Goal: Task Accomplishment & Management: Manage account settings

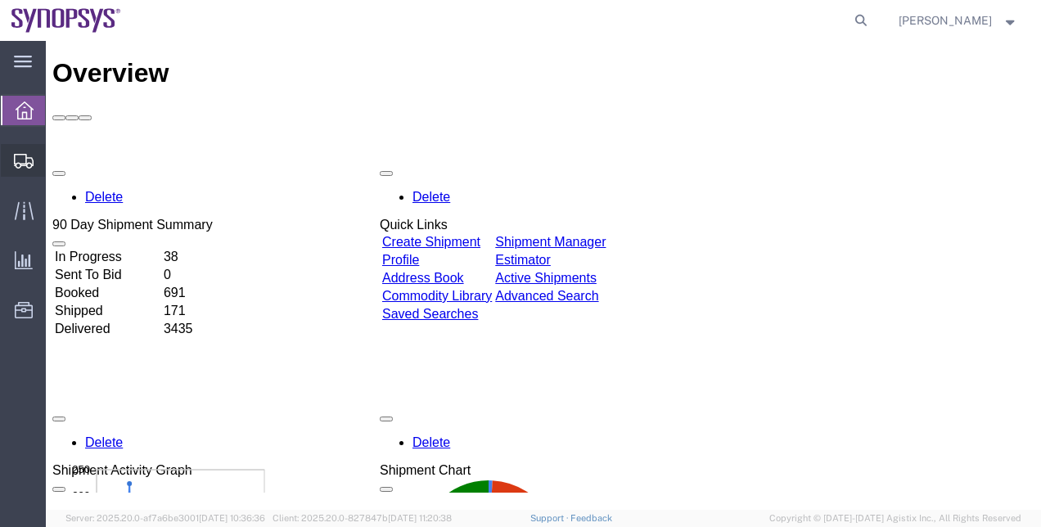
click at [0, 0] on span "Shipment Manager" at bounding box center [0, 0] width 0 height 0
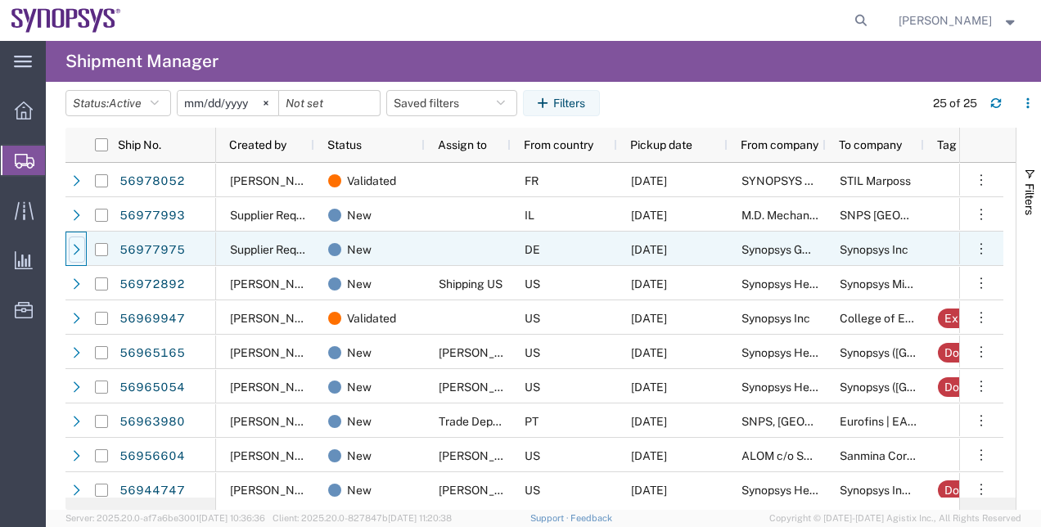
click at [80, 252] on icon at bounding box center [76, 249] width 11 height 11
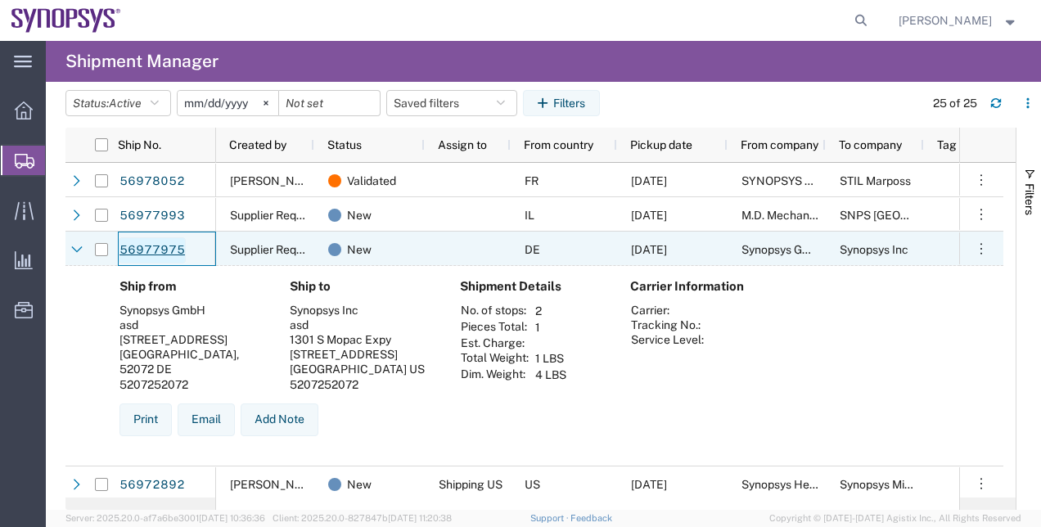
click at [144, 247] on link "56977975" at bounding box center [152, 250] width 67 height 26
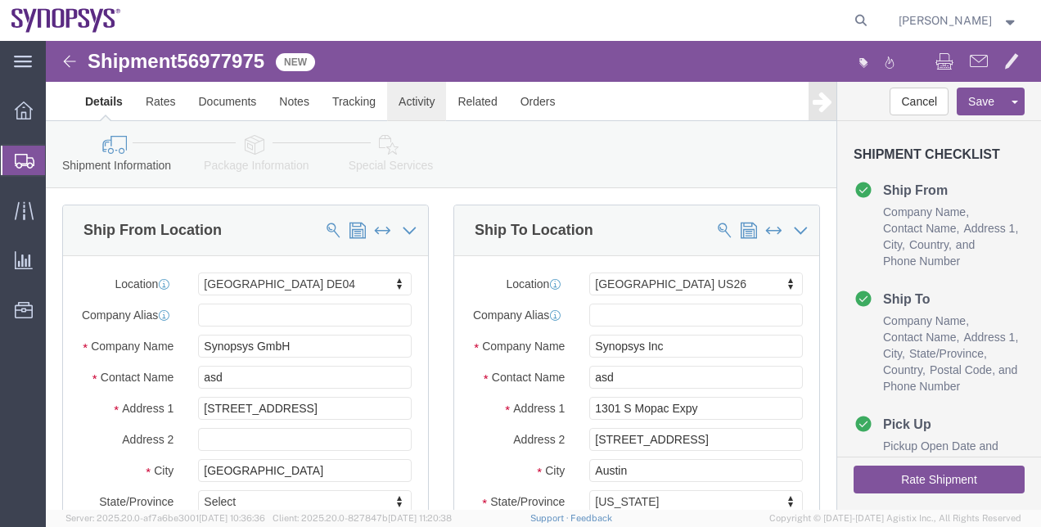
select select "63094"
select select "63180"
click link "Activity"
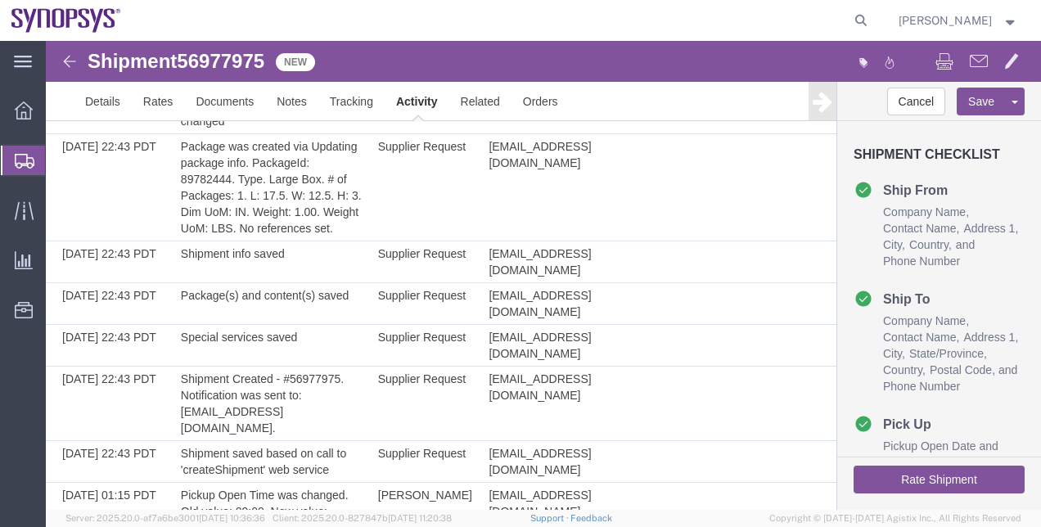
scroll to position [223, 0]
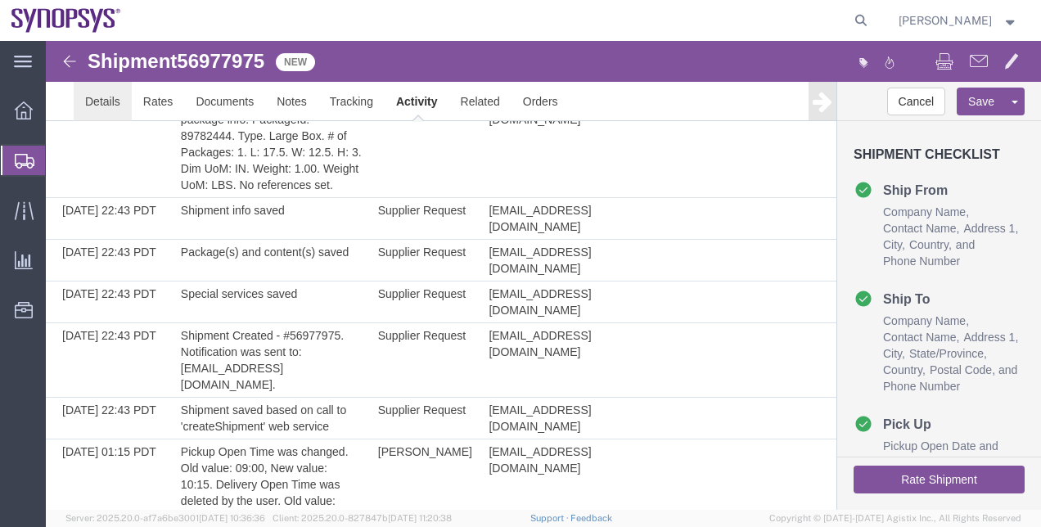
click at [106, 107] on link "Details" at bounding box center [103, 101] width 58 height 39
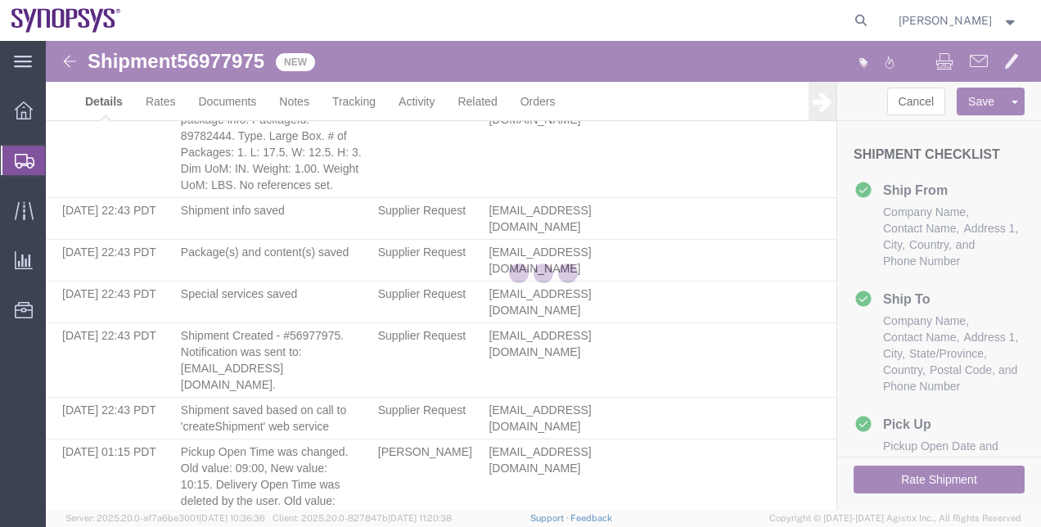
select select "63094"
select select "63180"
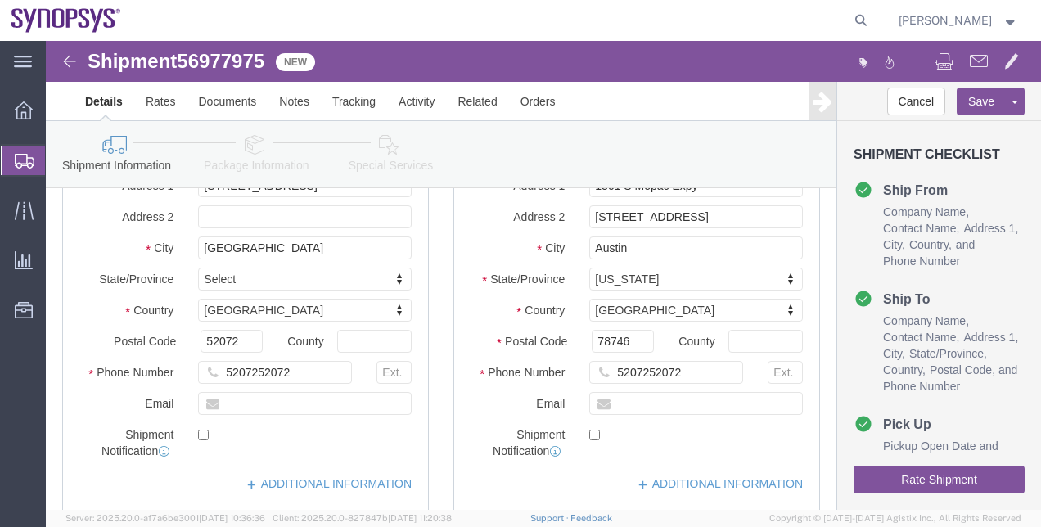
click link "Package Information"
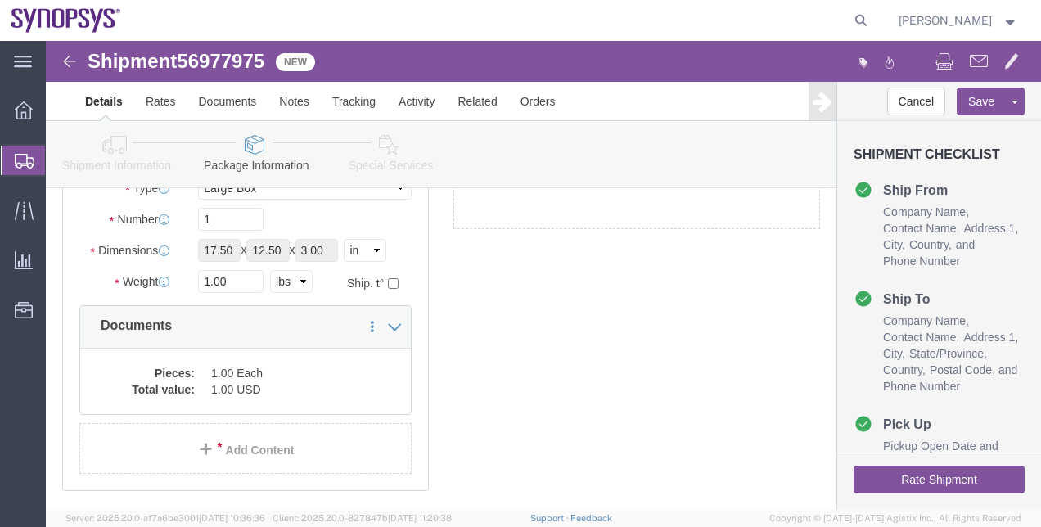
click at [0, 0] on span "Shipment Manager" at bounding box center [0, 0] width 0 height 0
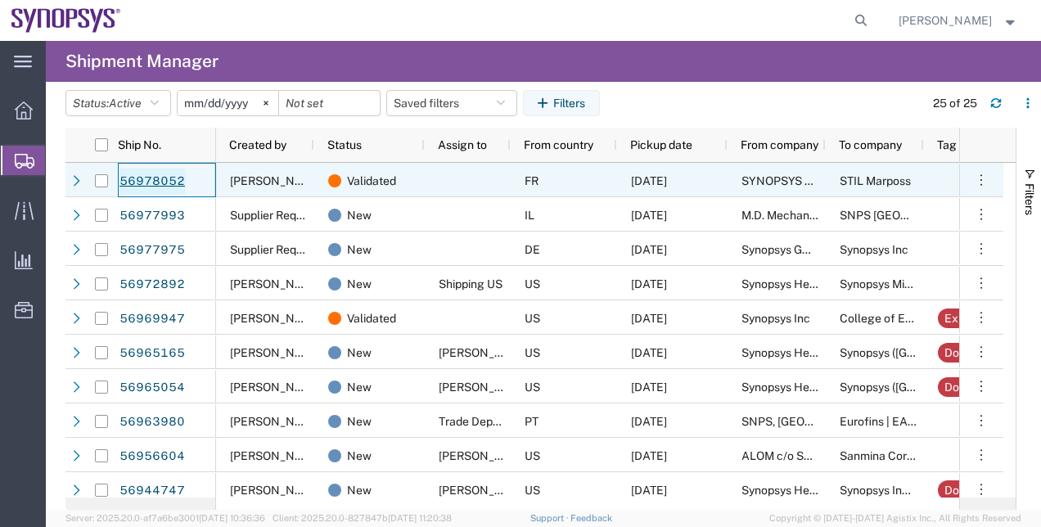
click at [151, 184] on link "56978052" at bounding box center [152, 182] width 67 height 26
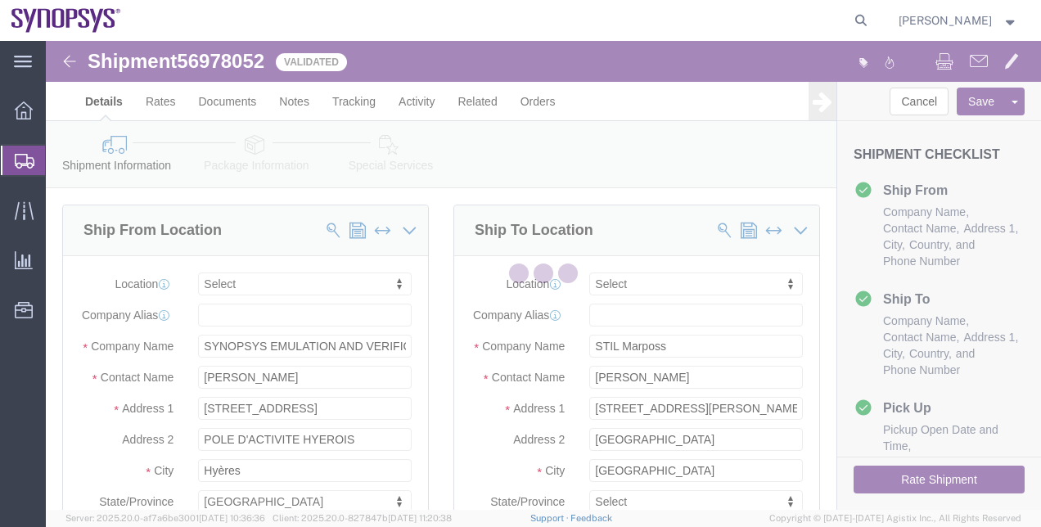
select select
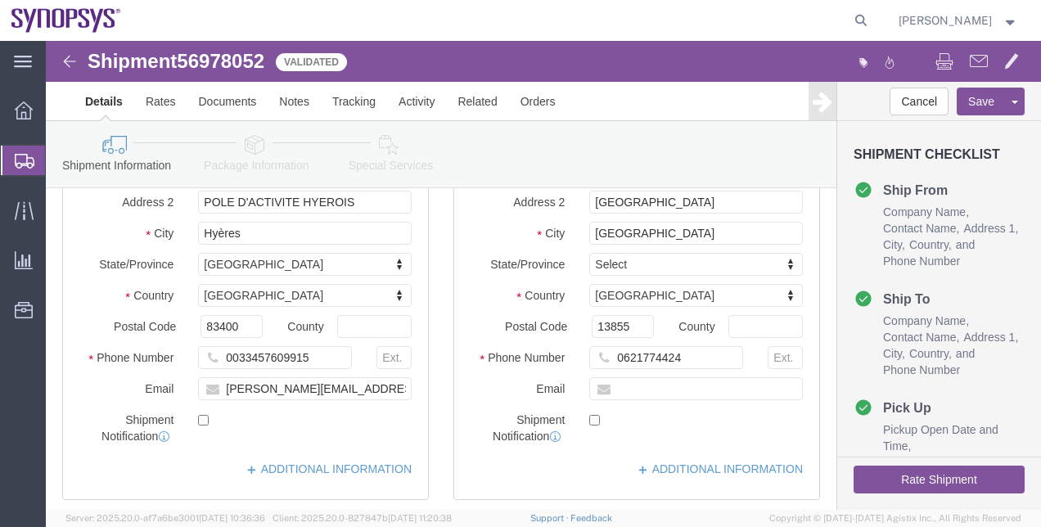
scroll to position [266, 0]
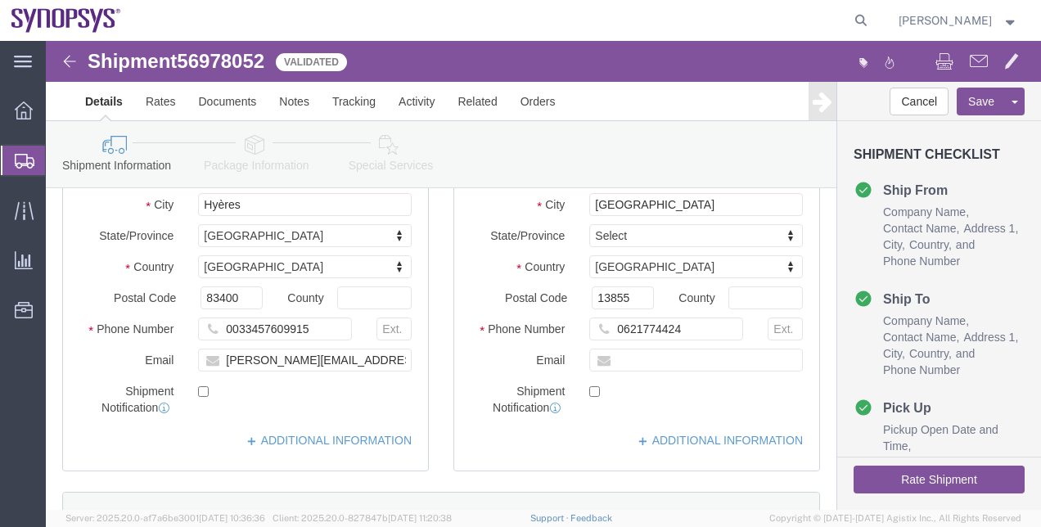
click icon
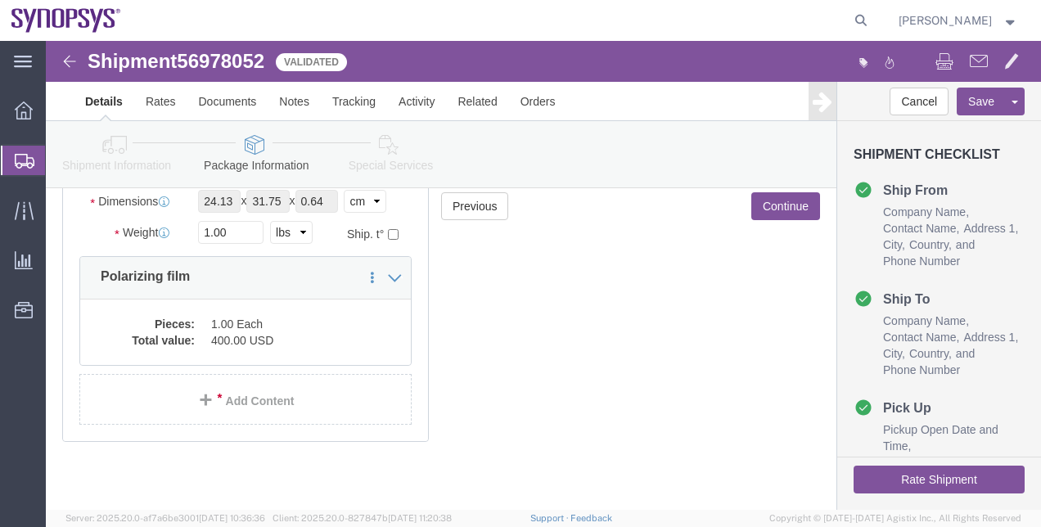
click link "Shipment Information"
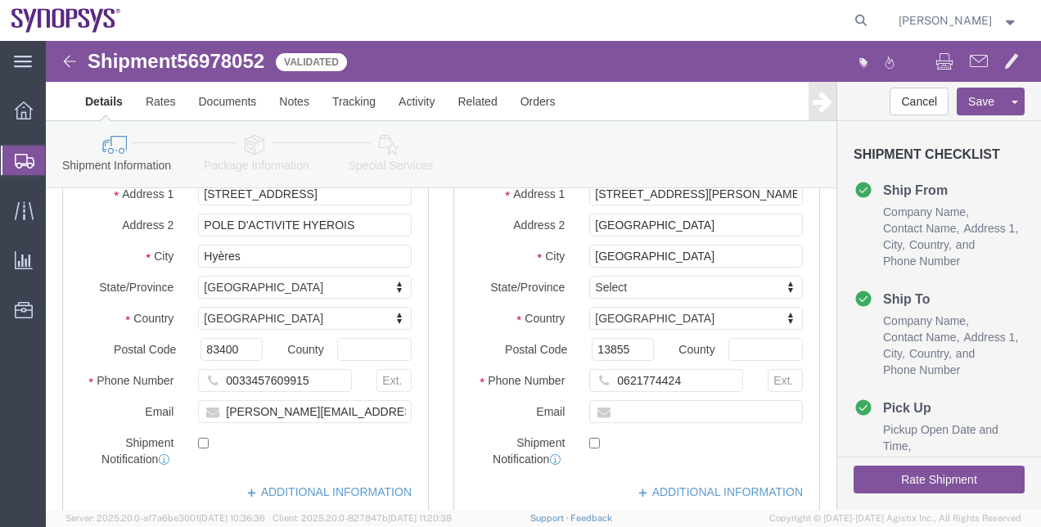
scroll to position [1079, 0]
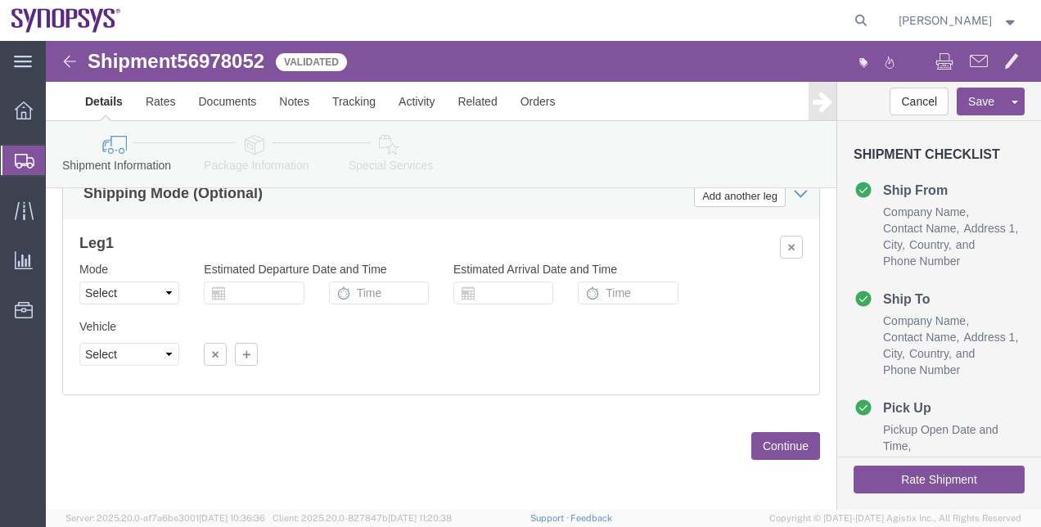
click link "Special Services"
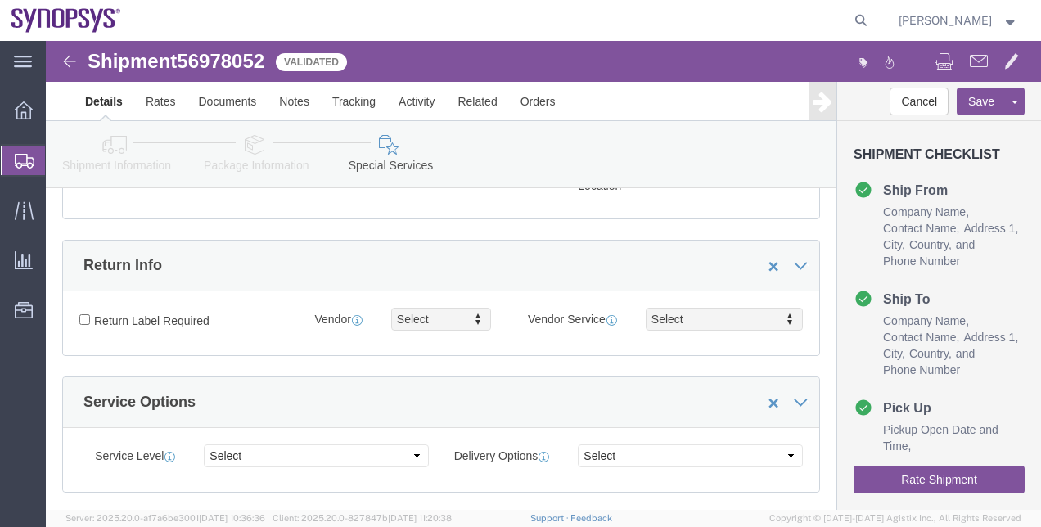
scroll to position [396, 0]
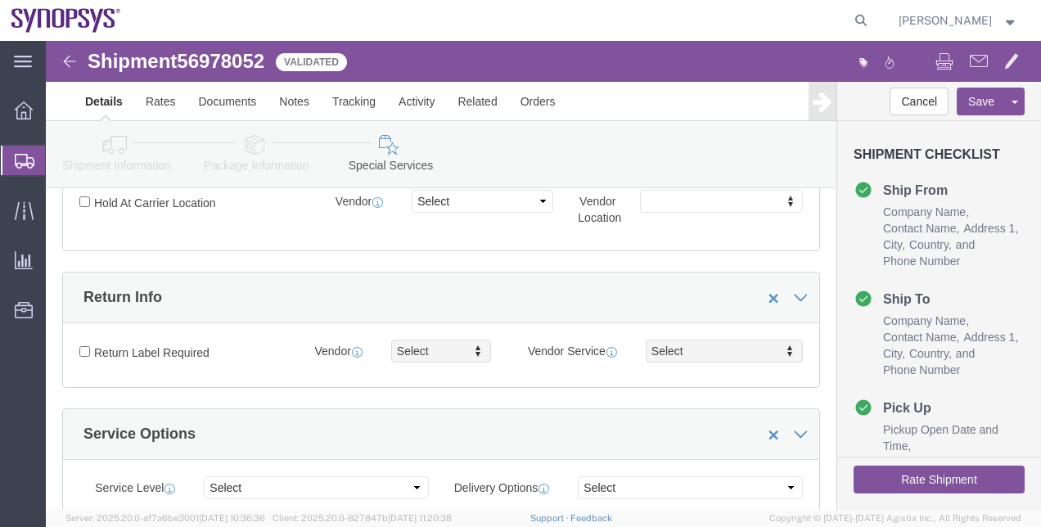
click button "Rate Shipment"
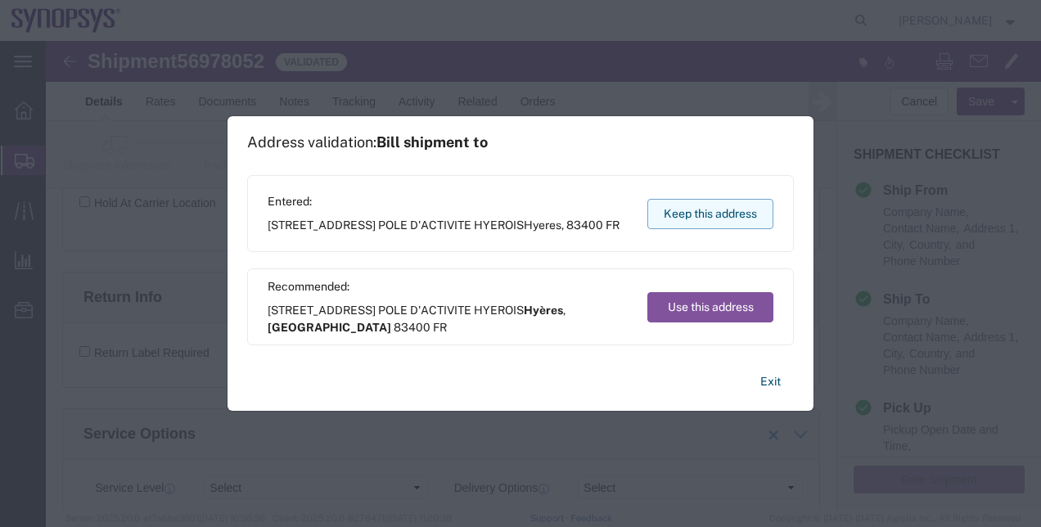
click at [720, 224] on button "Keep this address" at bounding box center [711, 214] width 126 height 30
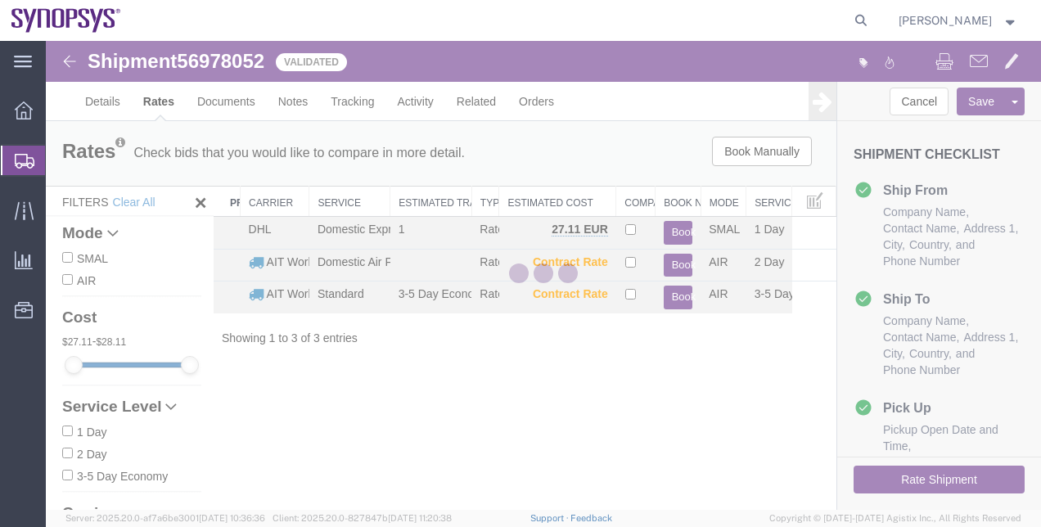
scroll to position [0, 0]
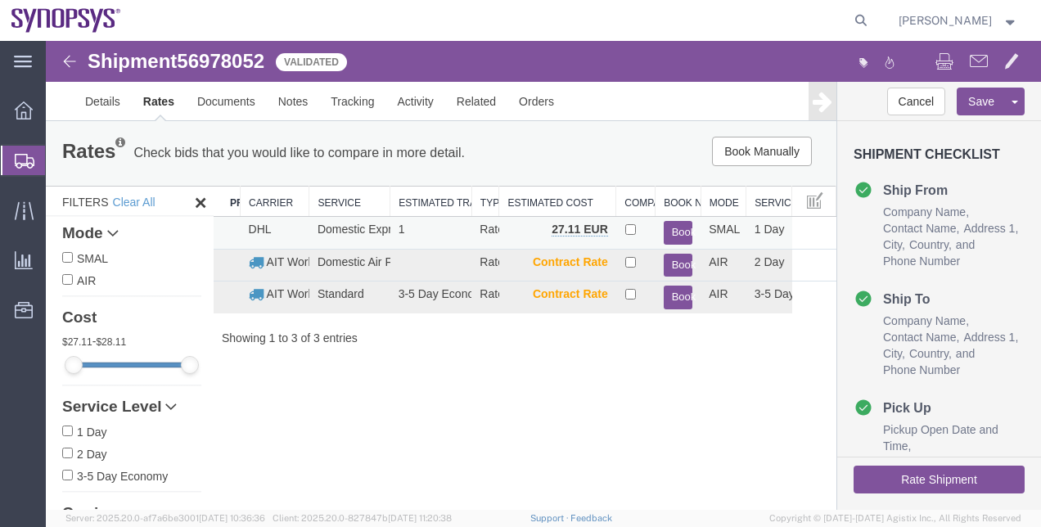
click at [669, 224] on button "Book" at bounding box center [678, 233] width 29 height 24
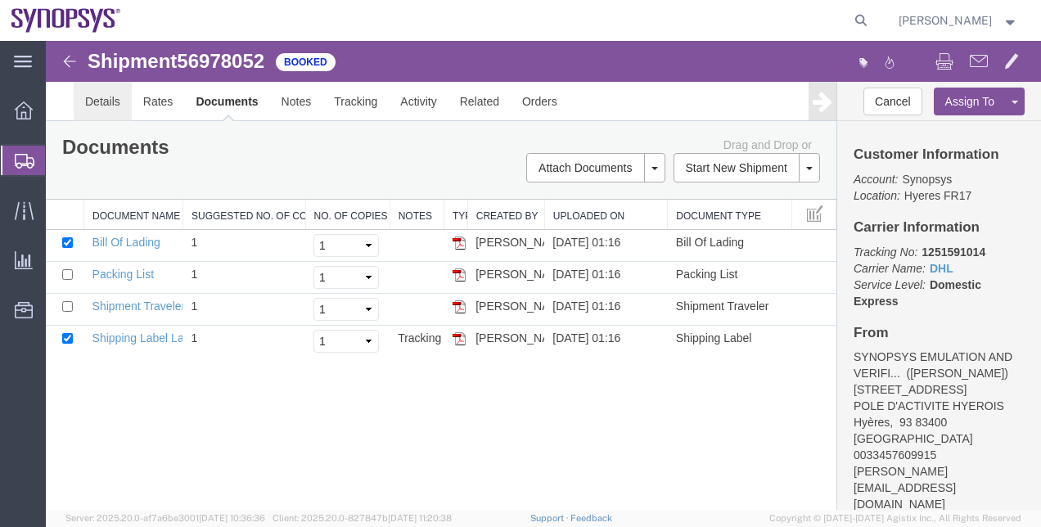
click at [121, 92] on link "Details" at bounding box center [103, 101] width 58 height 39
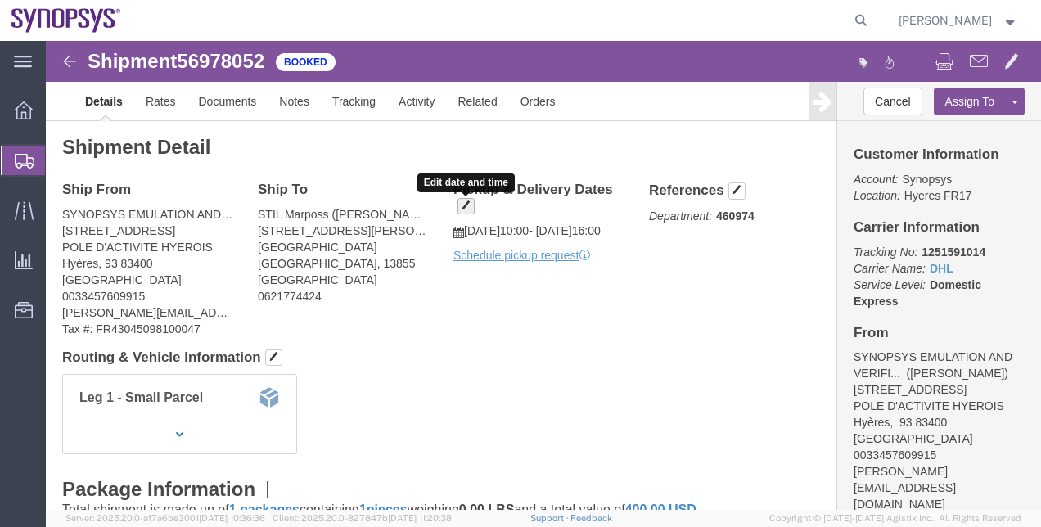
click span "button"
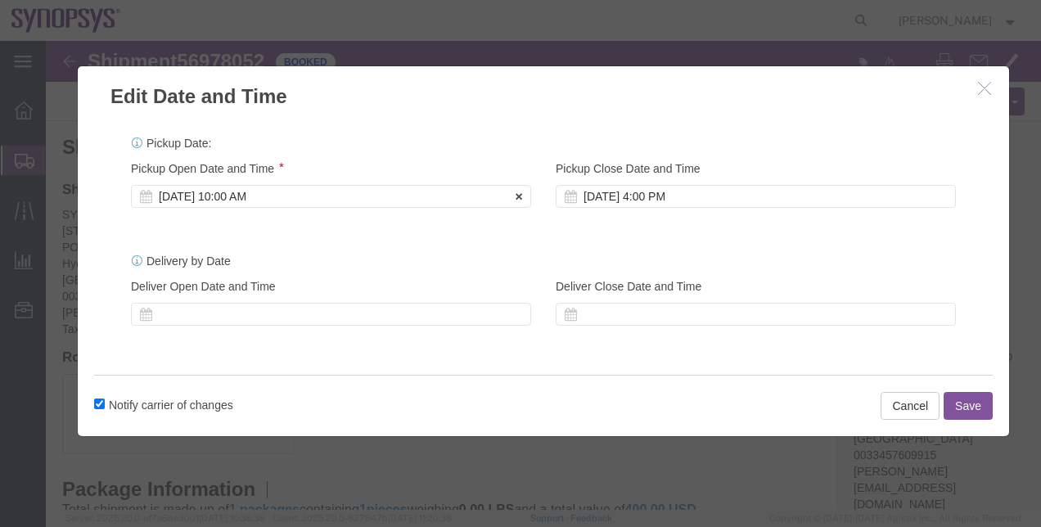
click div "[DATE] 10:00 AM"
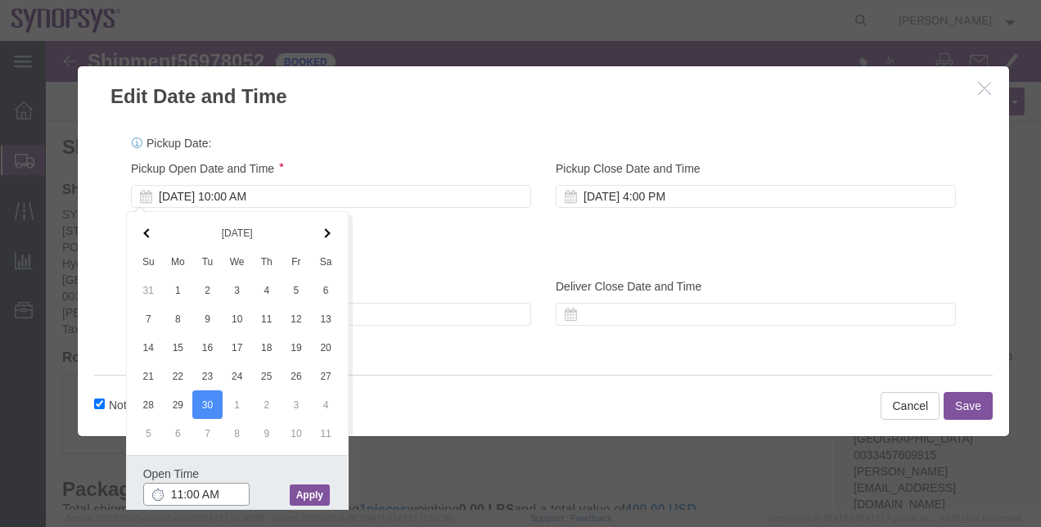
type input "11:00 AM"
click button "Apply"
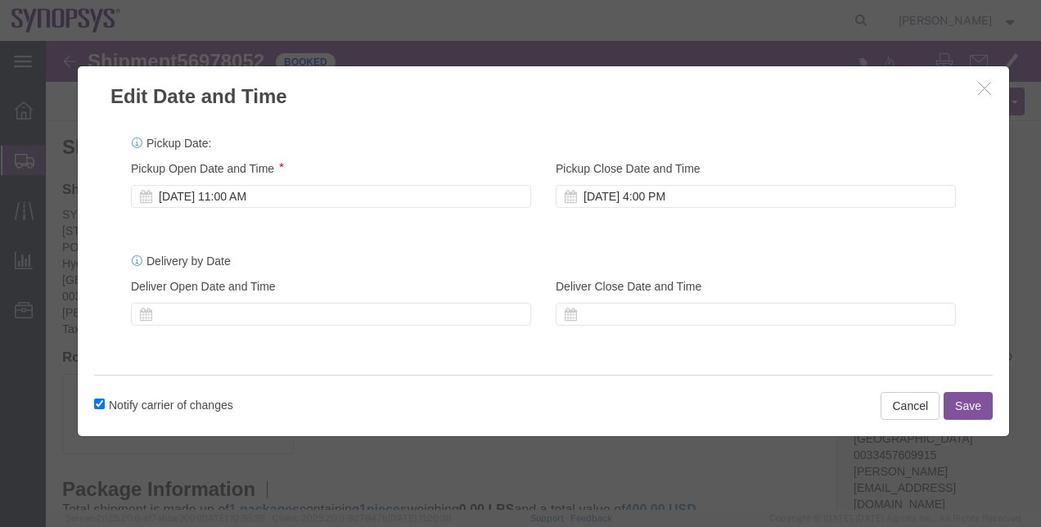
click button "Save"
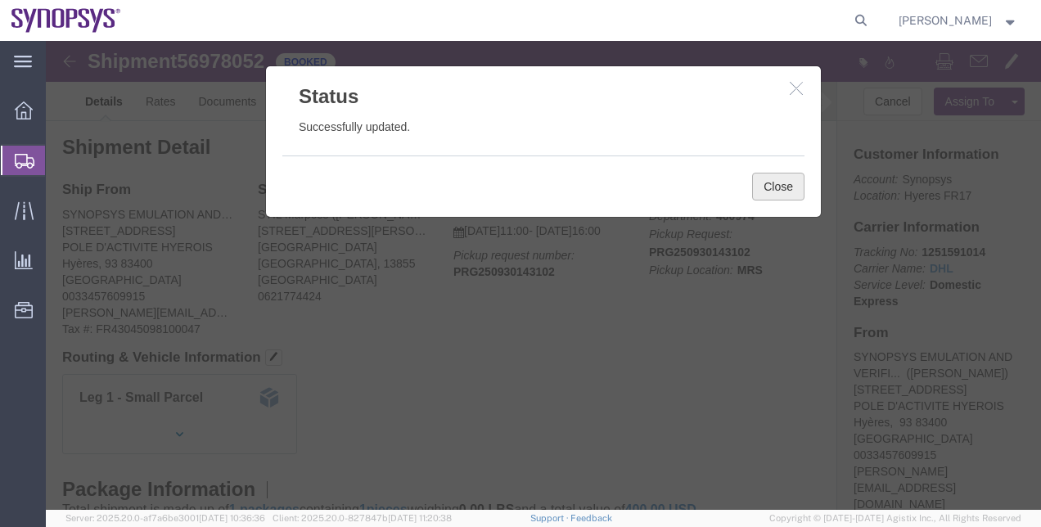
click button "Close"
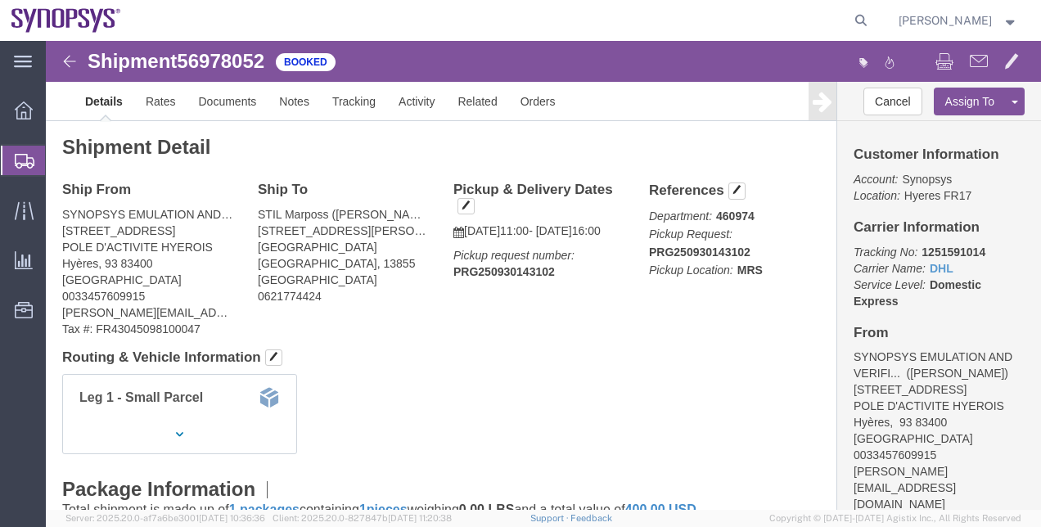
click at [0, 0] on span "Shipment Manager" at bounding box center [0, 0] width 0 height 0
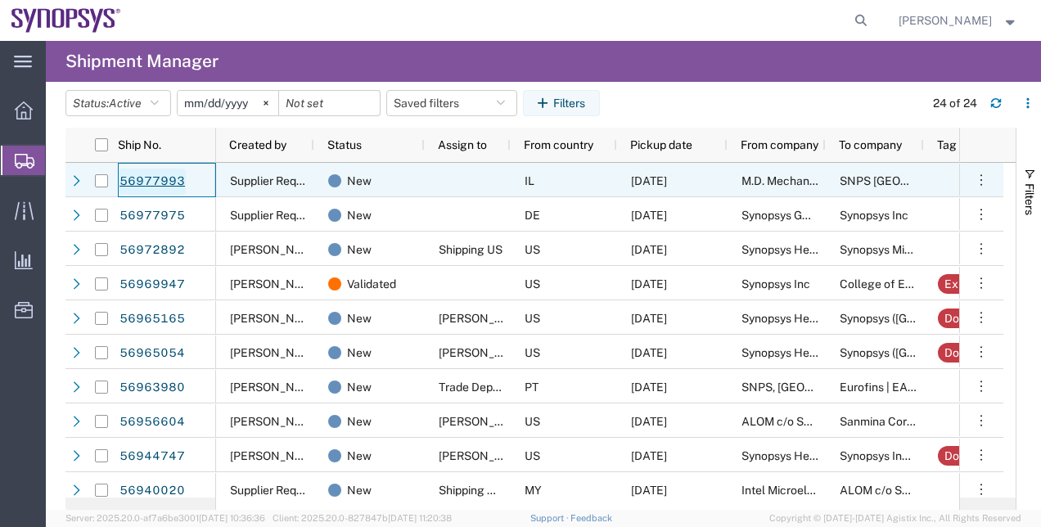
click at [158, 177] on link "56977993" at bounding box center [152, 182] width 67 height 26
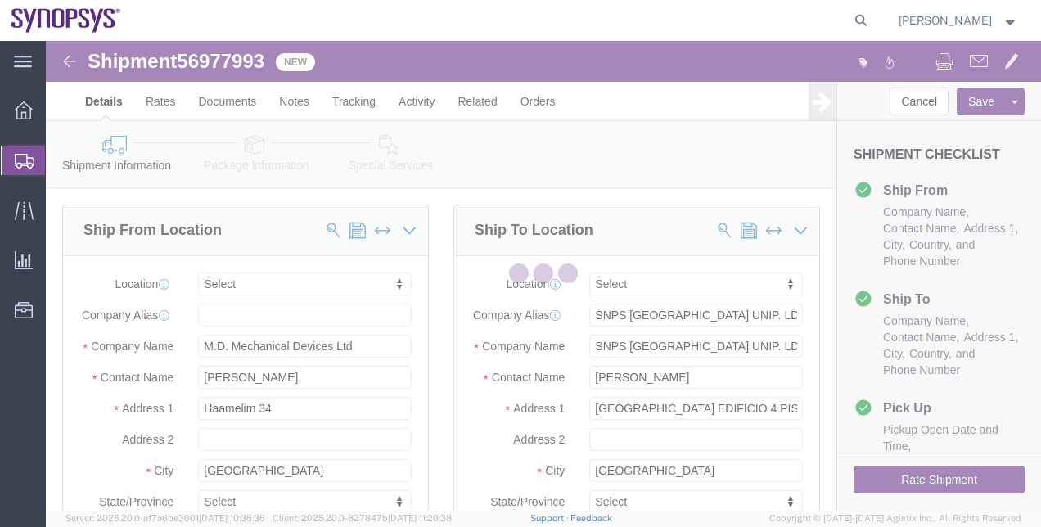
select select
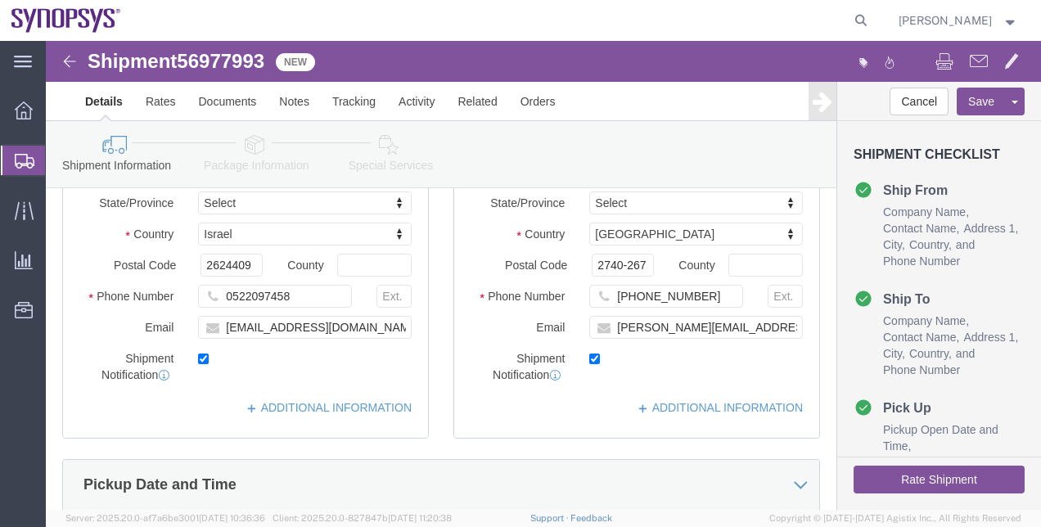
scroll to position [311, 0]
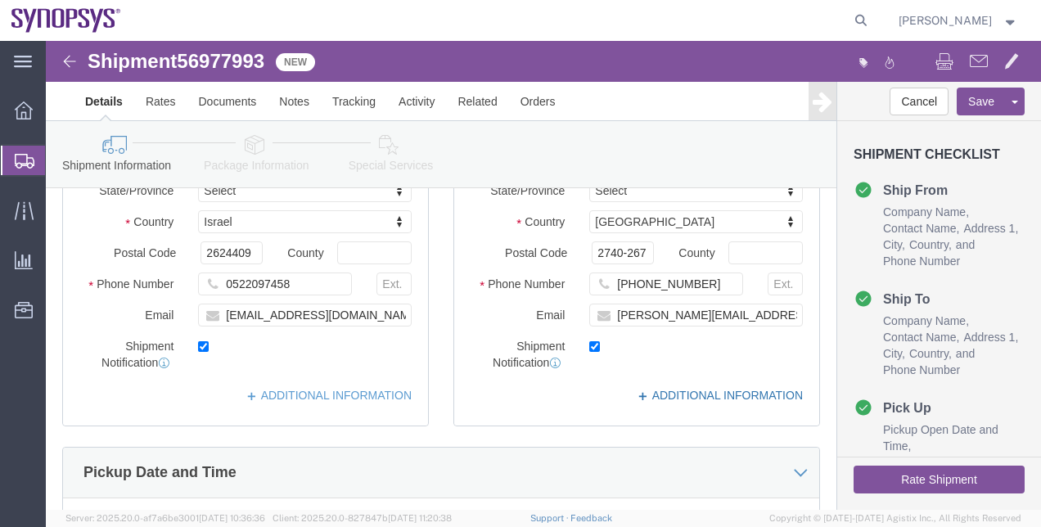
click link "ADDITIONAL INFORMATION"
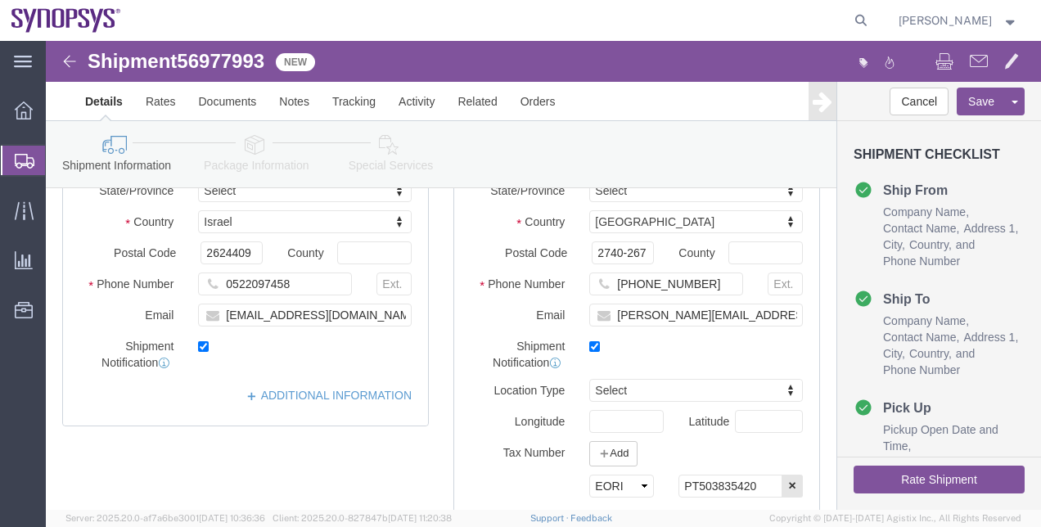
click link "Package Information"
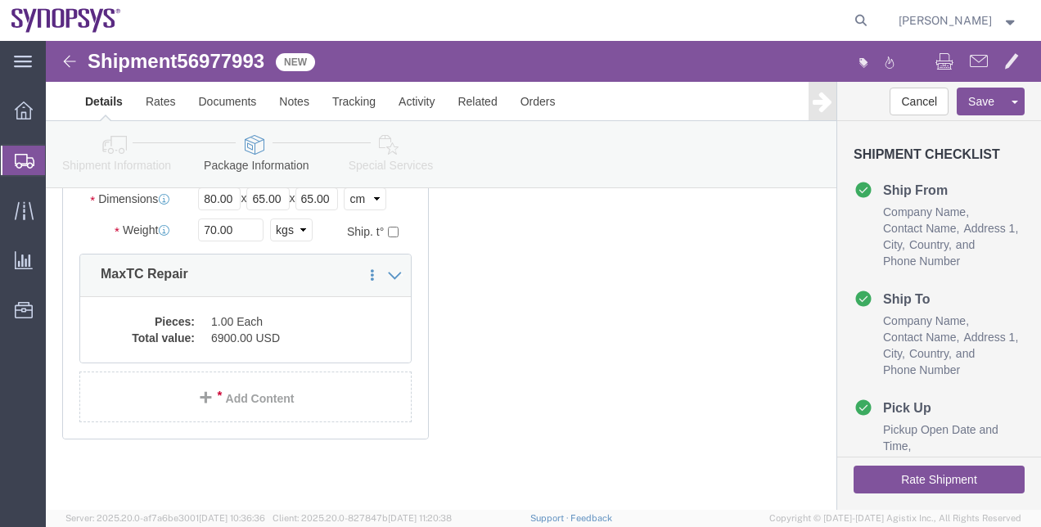
scroll to position [246, 0]
click dd "1.00 Each"
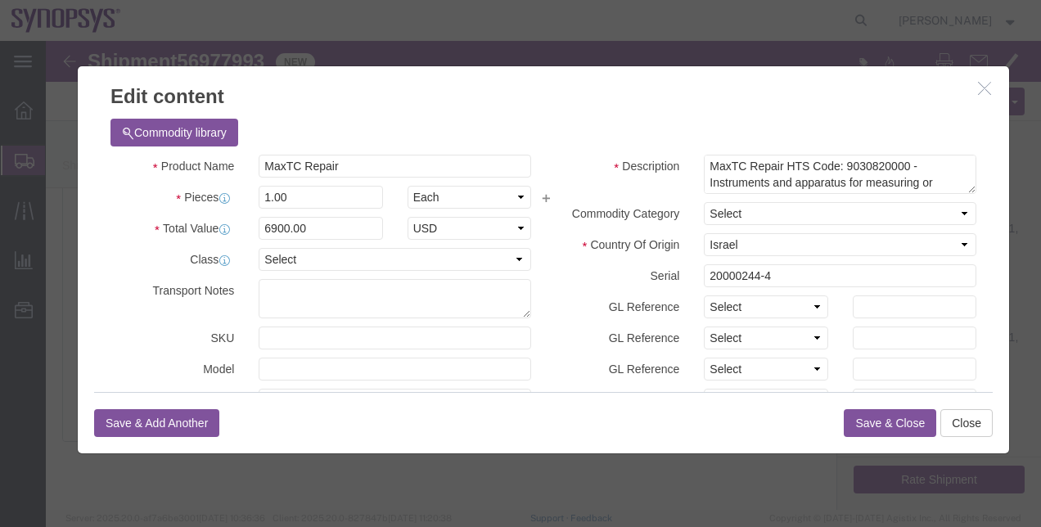
click icon "button"
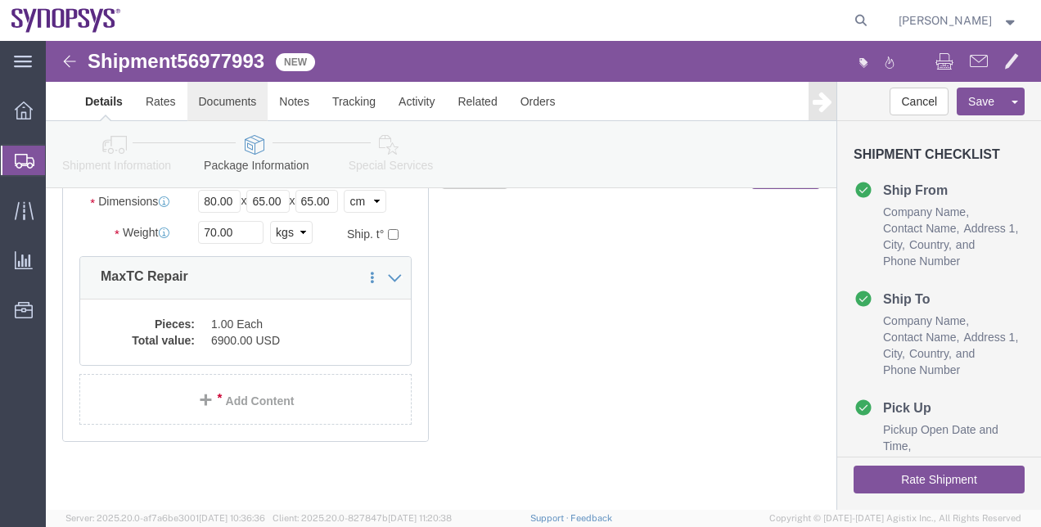
click link "Documents"
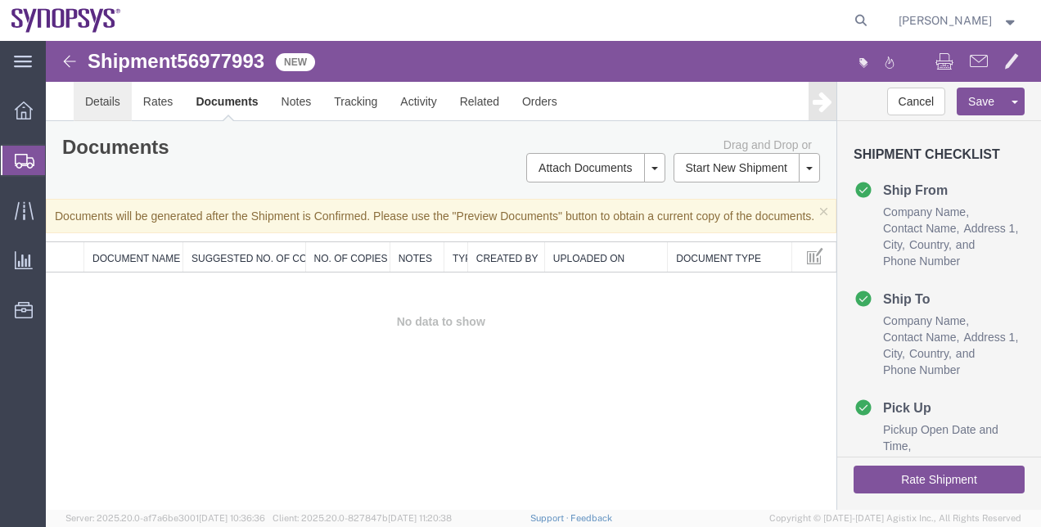
click at [108, 102] on link "Details" at bounding box center [103, 101] width 58 height 39
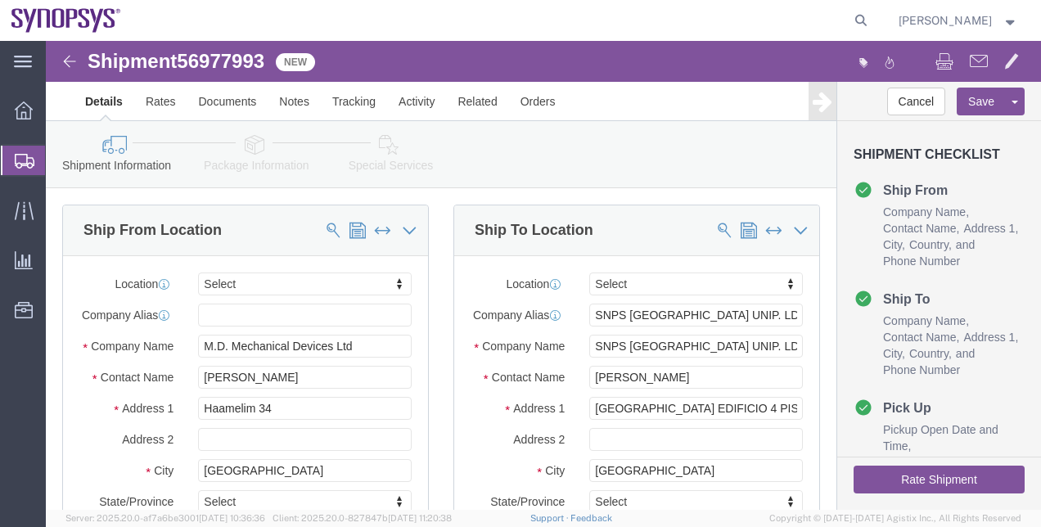
click link "Package Information"
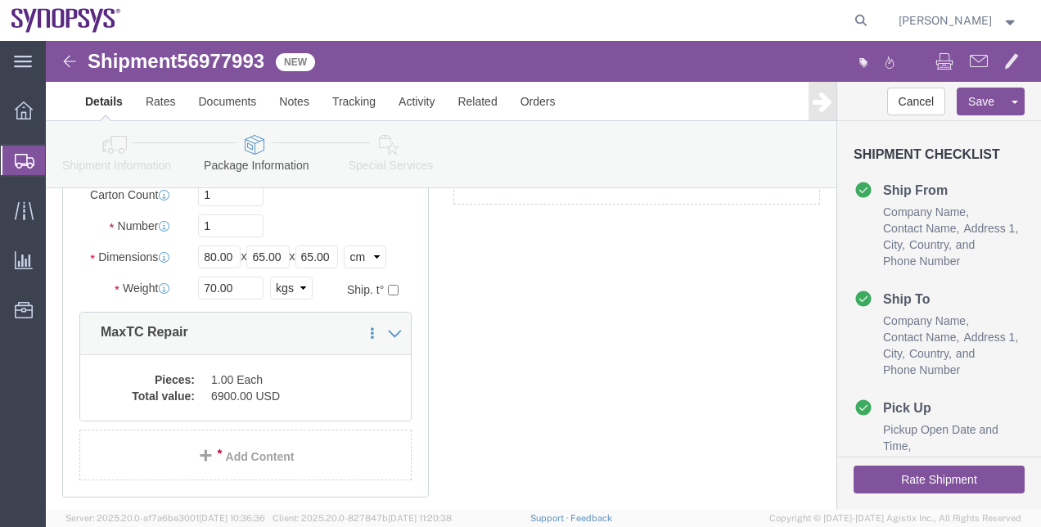
scroll to position [194, 0]
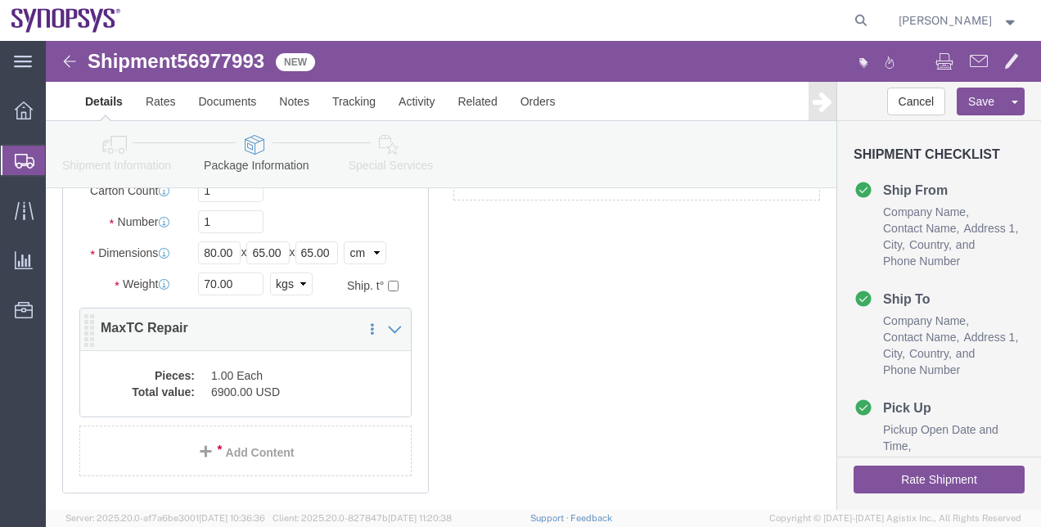
click dd "6900.00 USD"
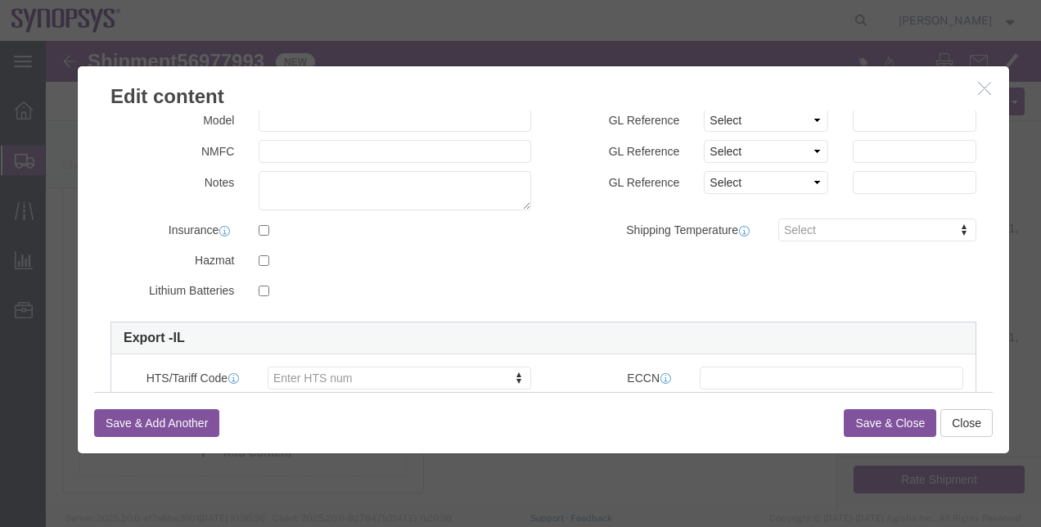
scroll to position [261, 0]
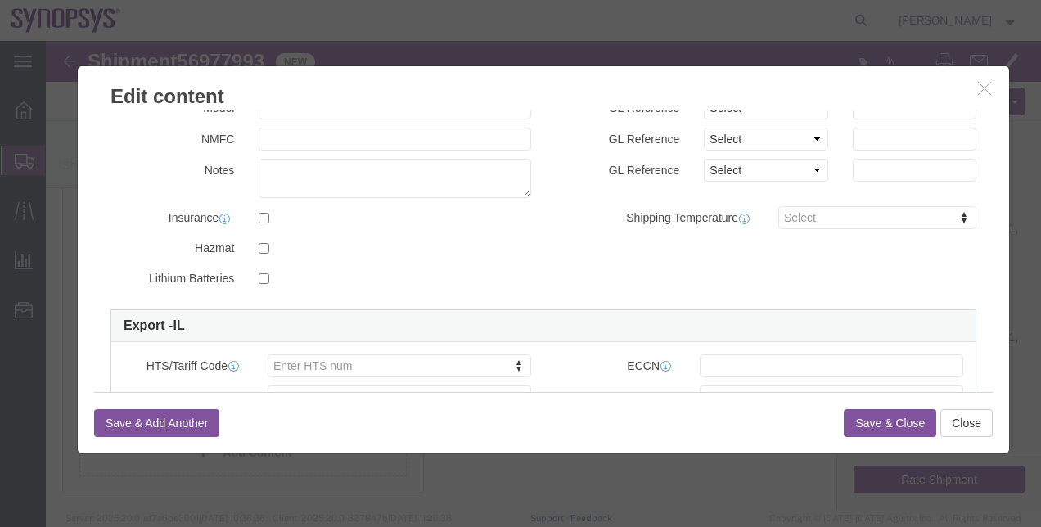
click button "button"
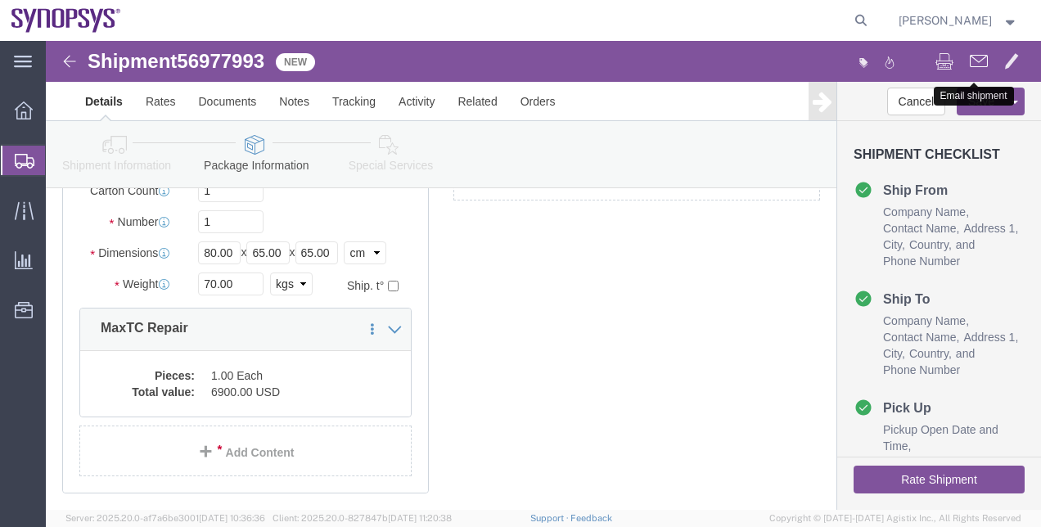
click span
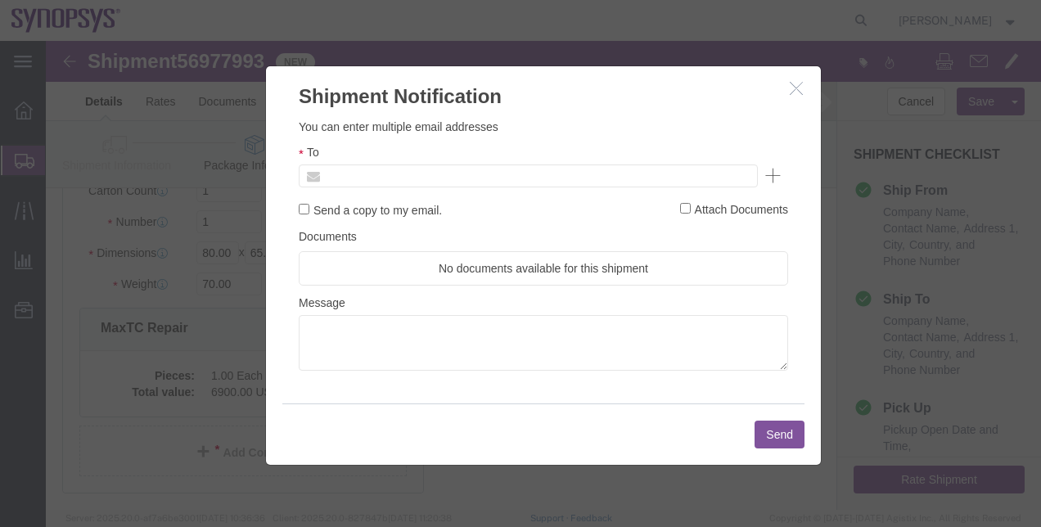
click input "text"
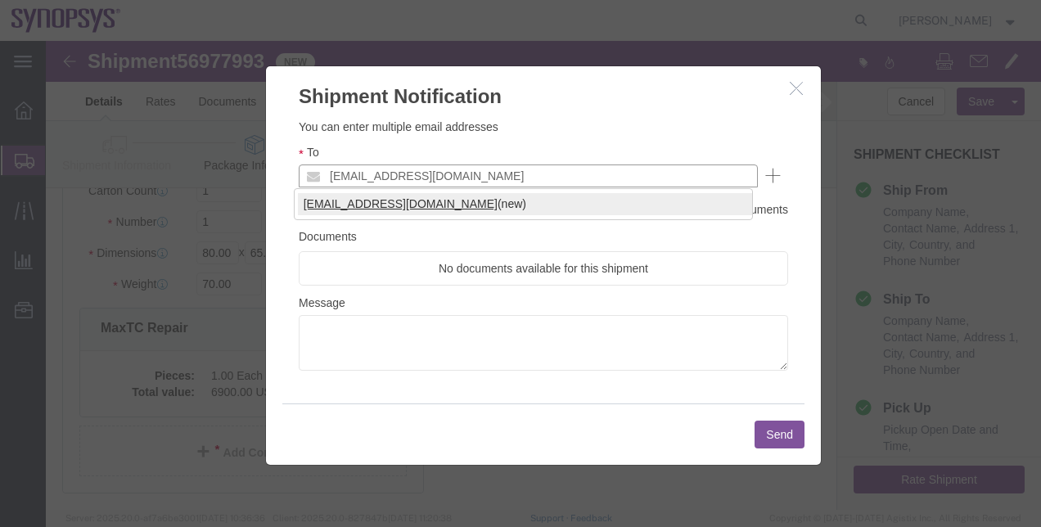
type input "[EMAIL_ADDRESS][DOMAIN_NAME]"
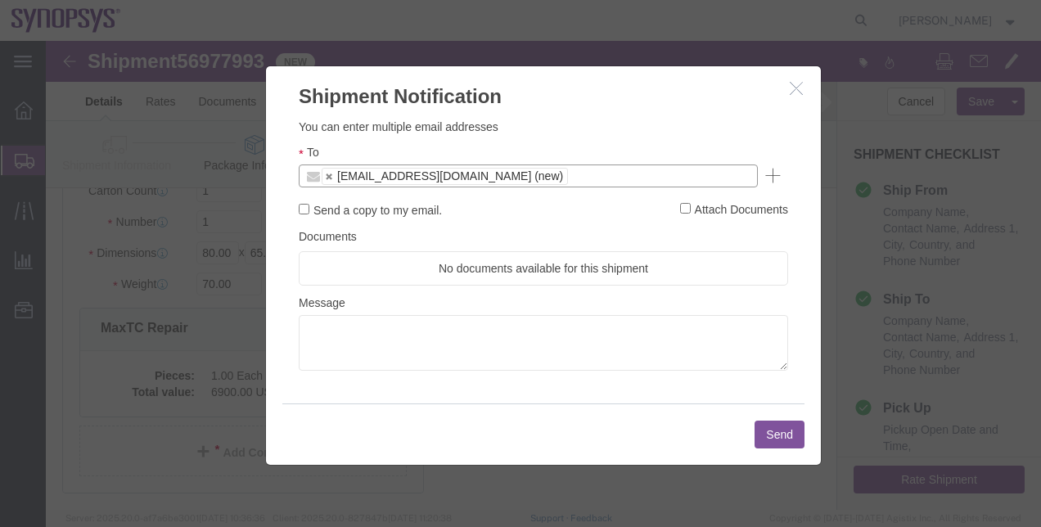
click button "Send"
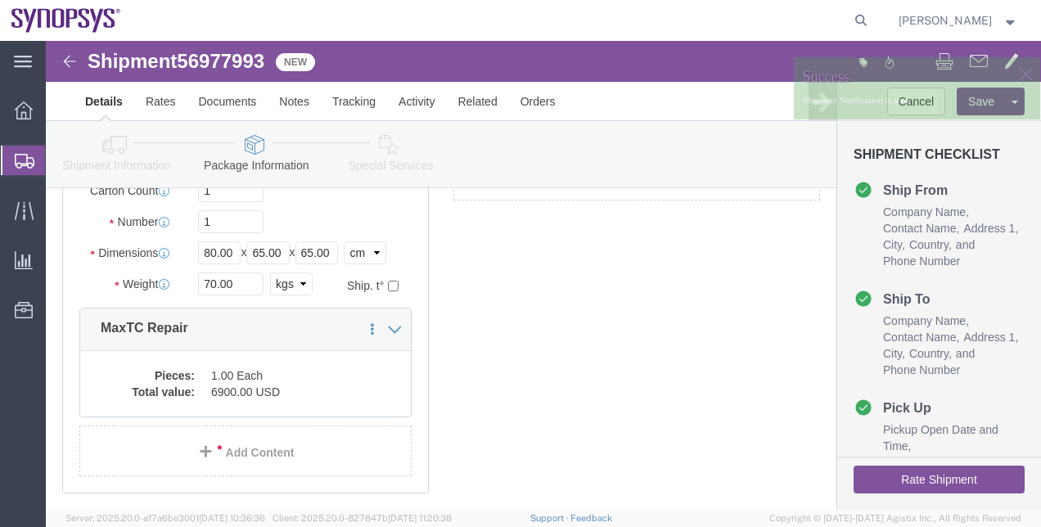
click div "1 x Pallet(s) Standard (Not Stackable) Package Type Select Bale(s) Basket(s) Bo…"
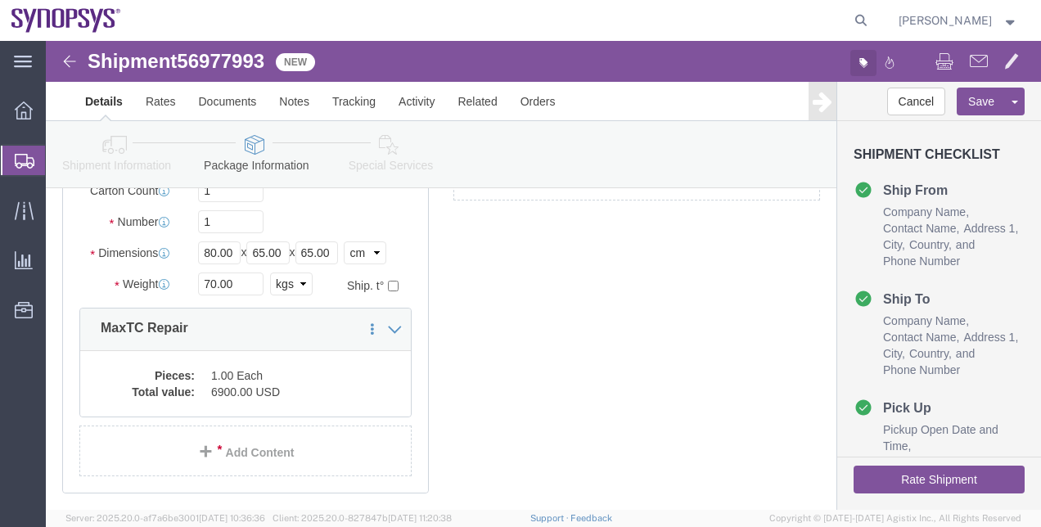
click button "button"
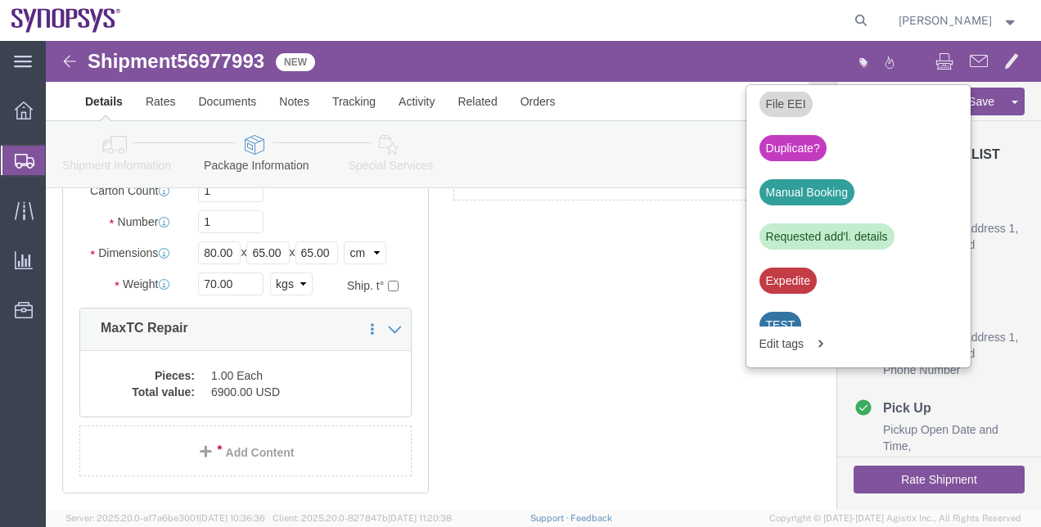
scroll to position [635, 0]
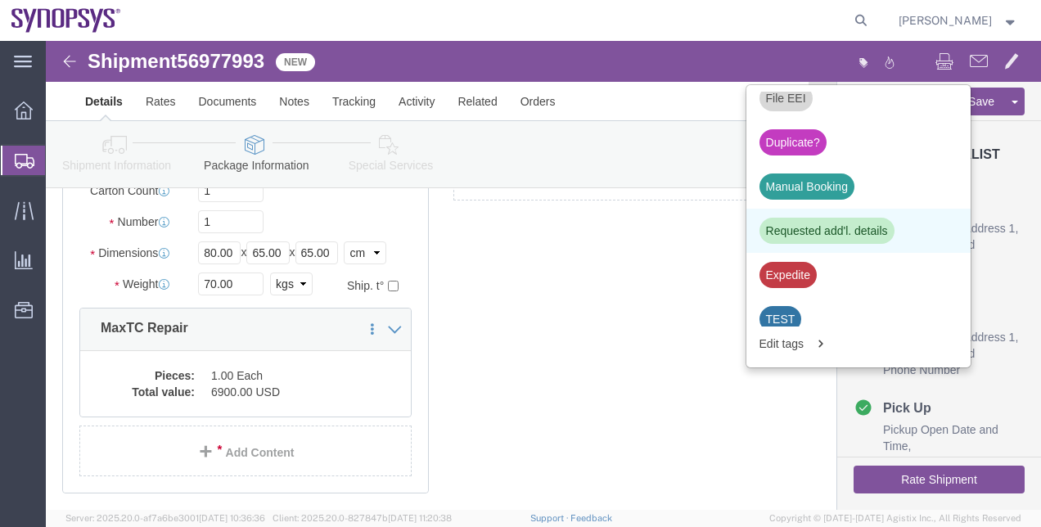
click div "Requested add'l. details"
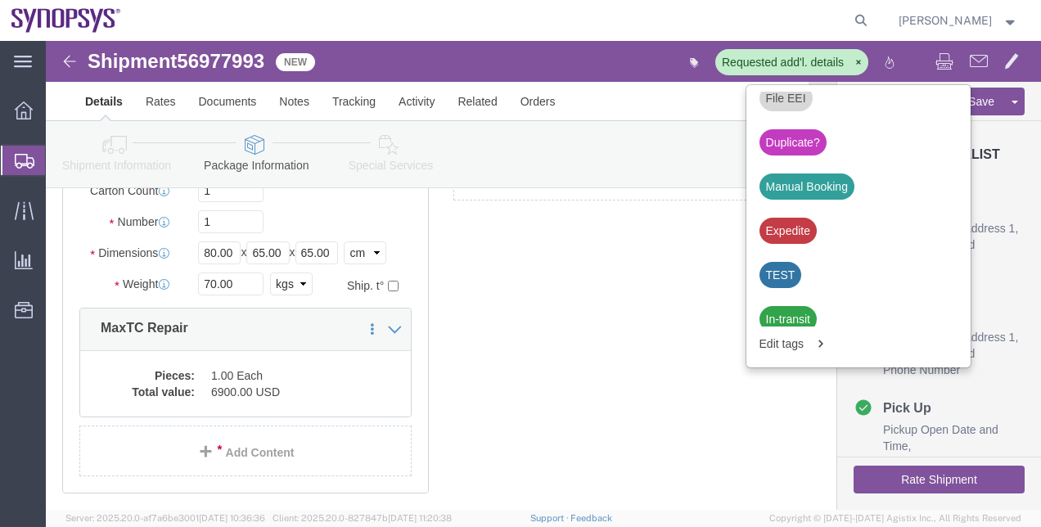
click at [0, 0] on span "Shipment Manager" at bounding box center [0, 0] width 0 height 0
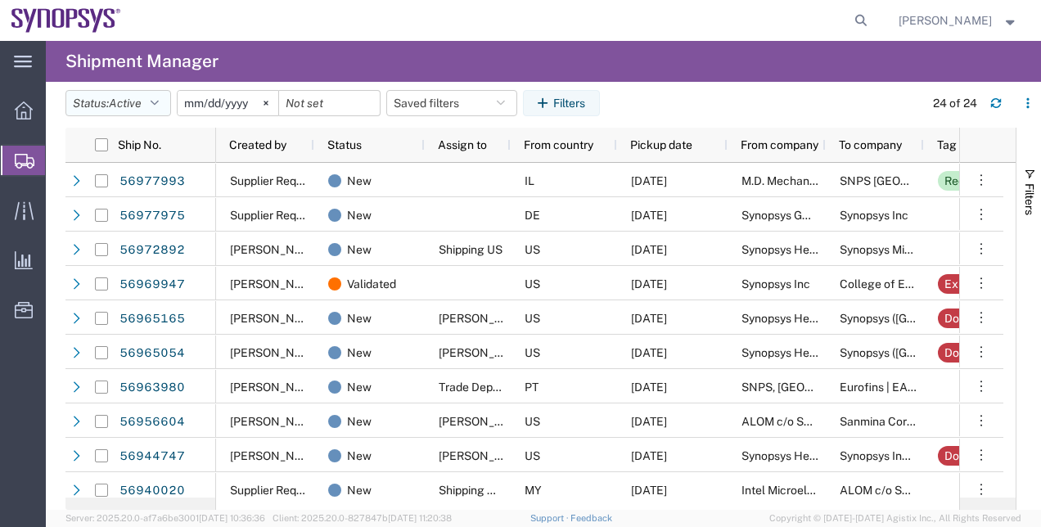
click at [120, 111] on button "Status: Active" at bounding box center [118, 103] width 106 height 26
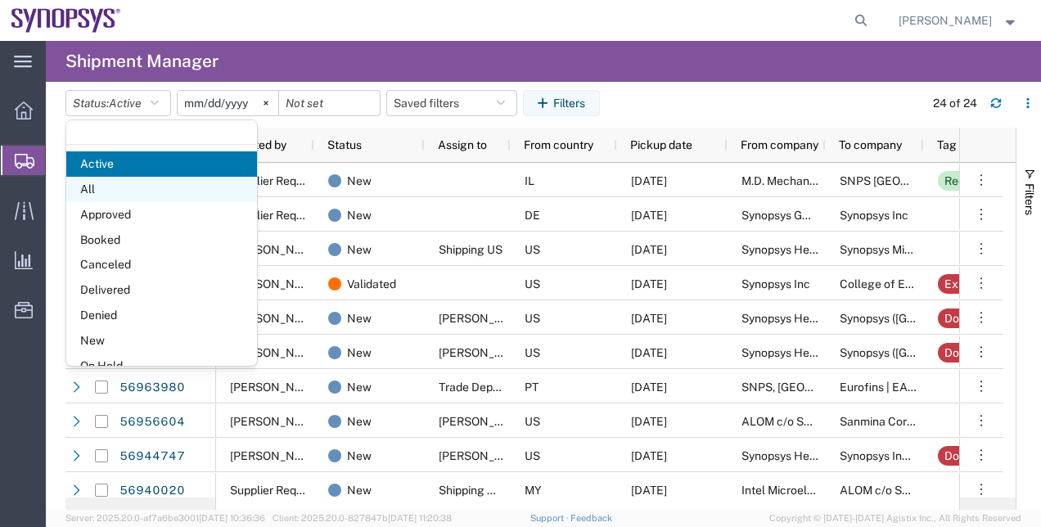
click at [126, 195] on span "All" at bounding box center [161, 189] width 191 height 25
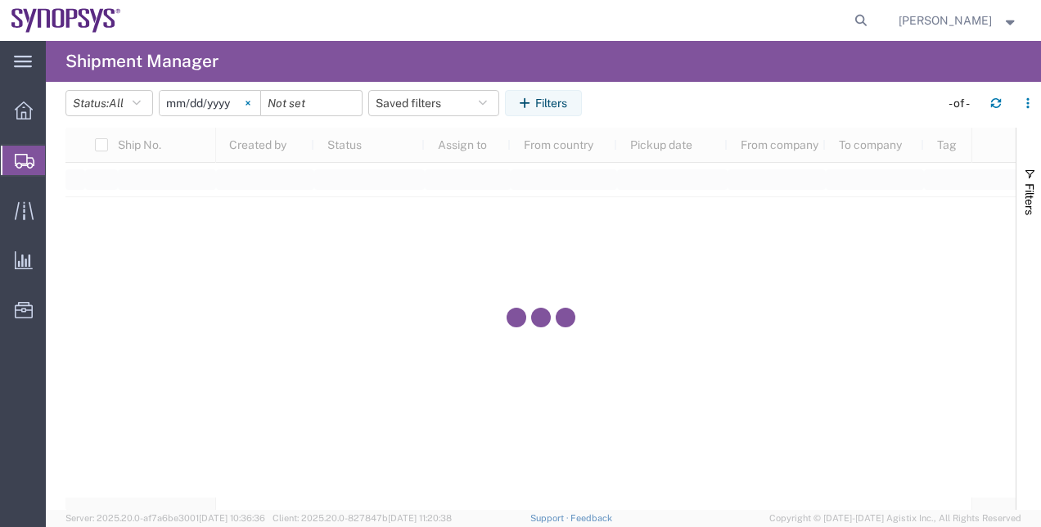
click at [250, 107] on svg-icon at bounding box center [248, 103] width 25 height 25
click at [544, 105] on button "Filters" at bounding box center [543, 103] width 77 height 26
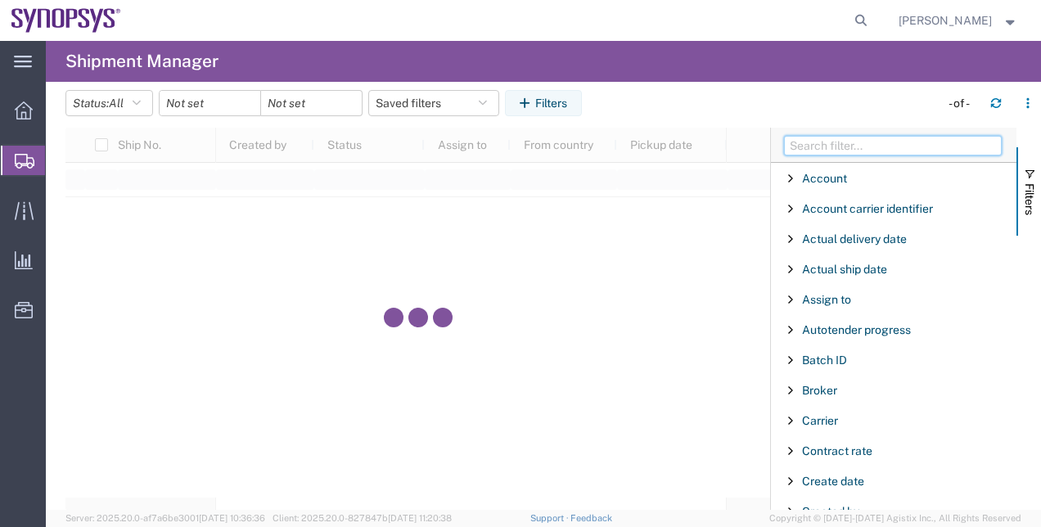
click at [815, 147] on input "Filter Columns Input" at bounding box center [893, 146] width 218 height 20
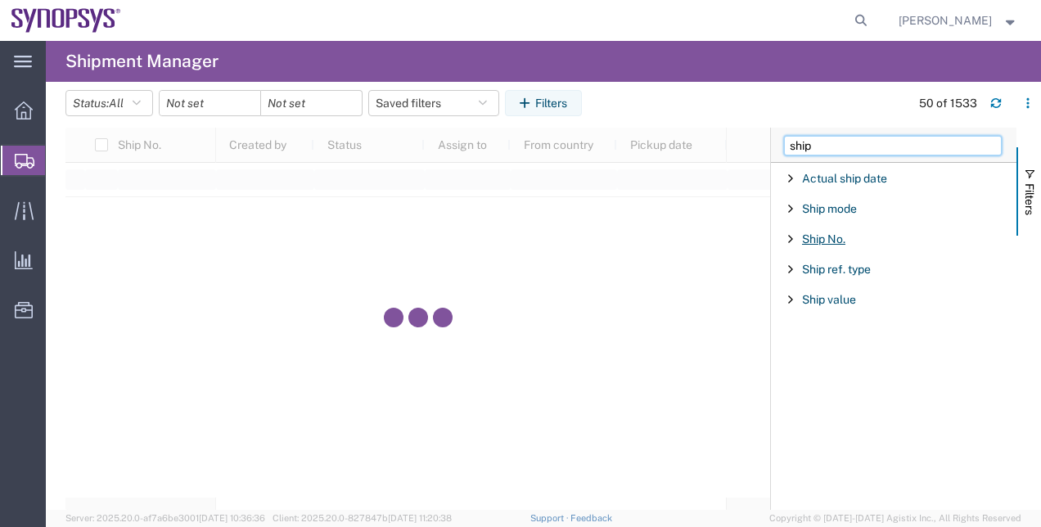
type input "ship"
click at [824, 233] on span "Ship No." at bounding box center [823, 239] width 43 height 13
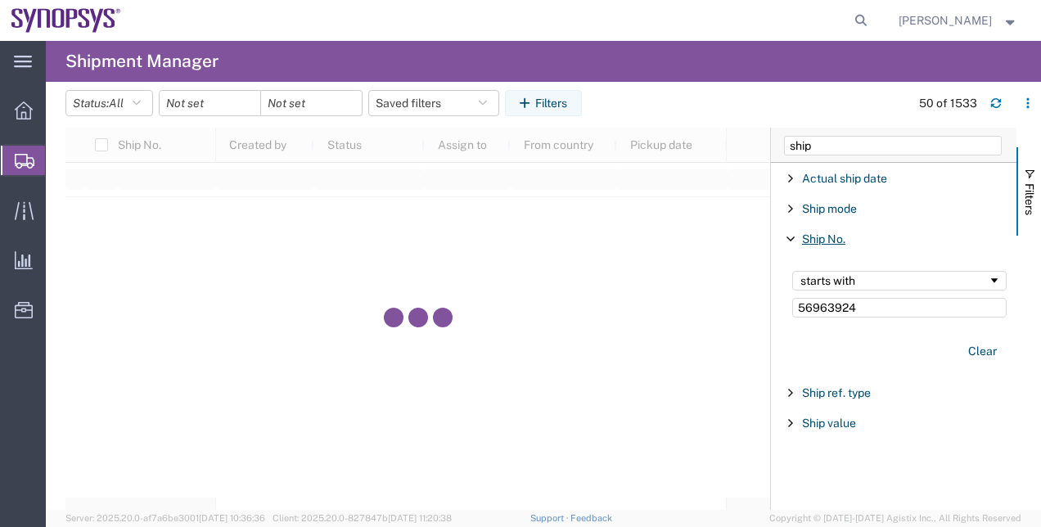
type input "56963924"
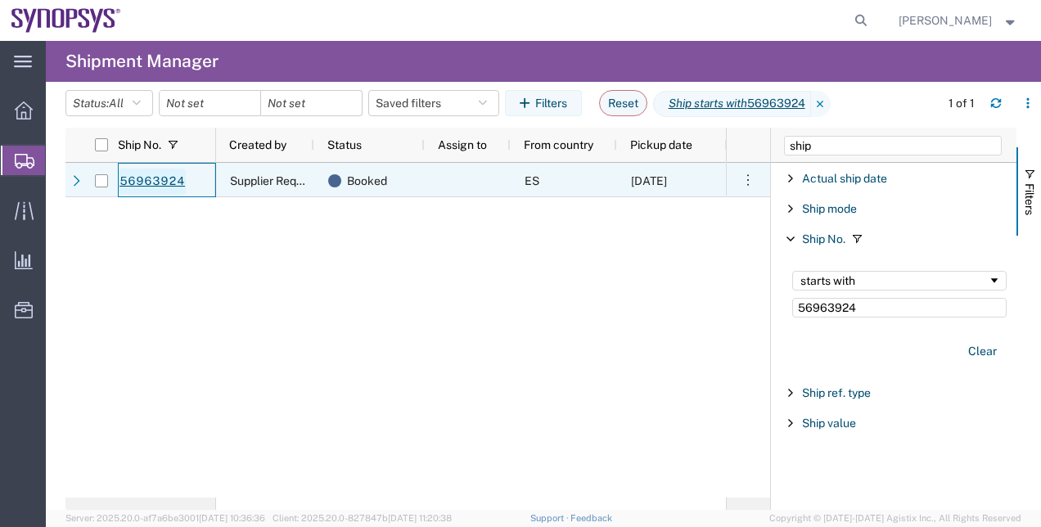
click at [175, 189] on link "56963924" at bounding box center [152, 182] width 67 height 26
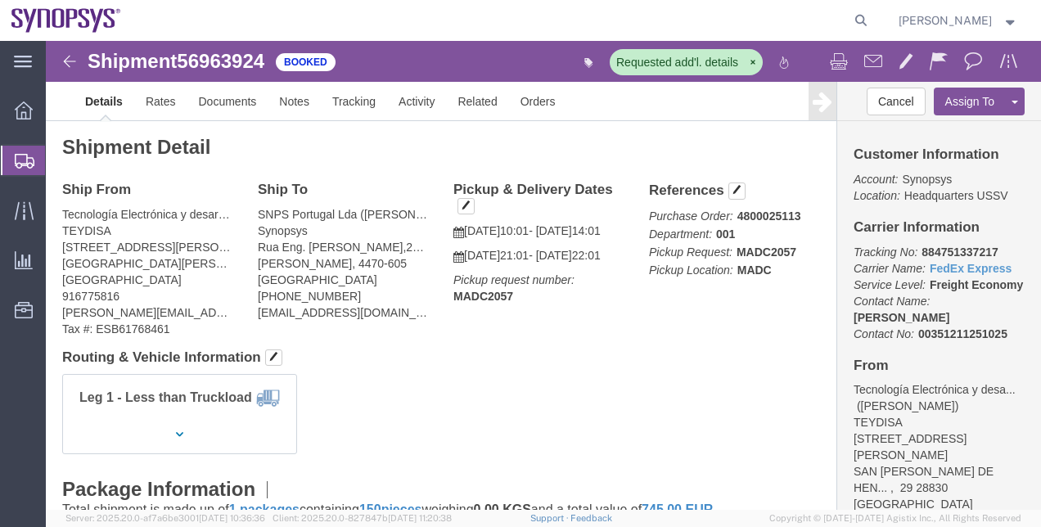
click at [0, 0] on span "Shipment Manager" at bounding box center [0, 0] width 0 height 0
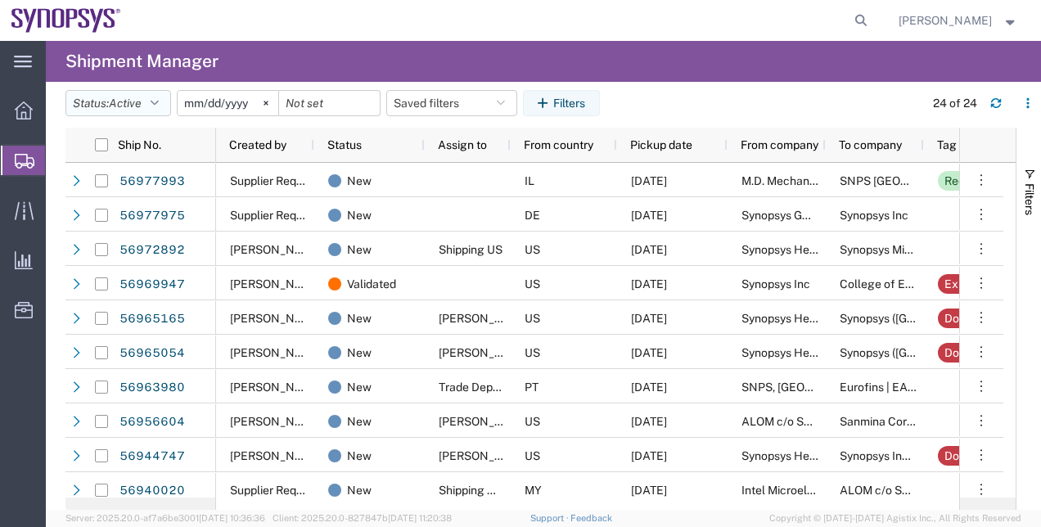
click at [147, 107] on button "Status: Active" at bounding box center [118, 103] width 106 height 26
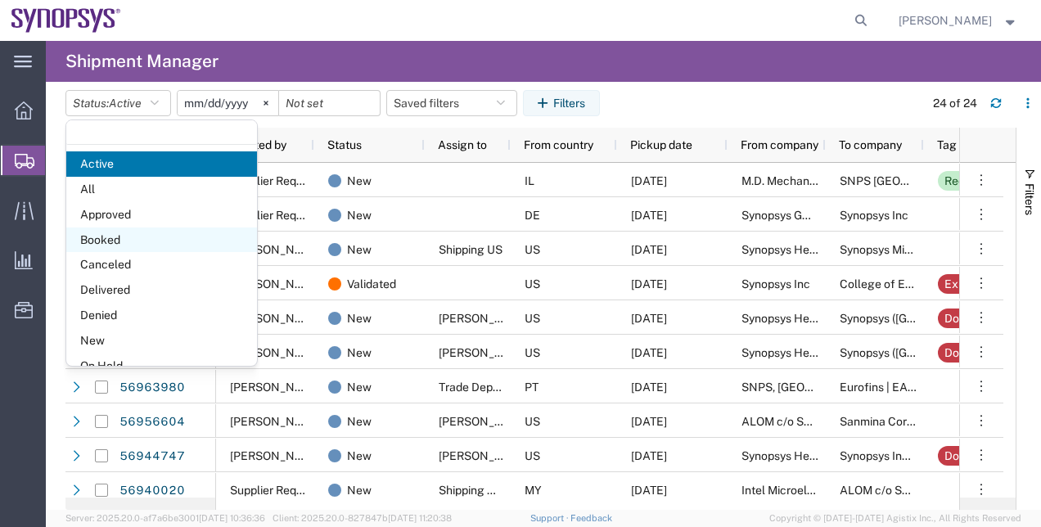
click at [141, 232] on span "Booked" at bounding box center [161, 240] width 191 height 25
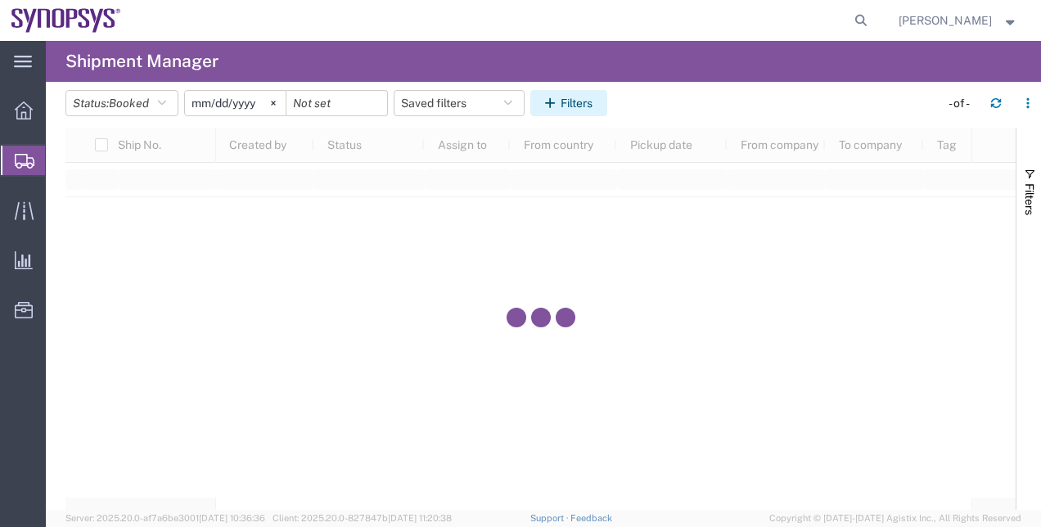
click at [567, 111] on button "Filters" at bounding box center [569, 103] width 77 height 26
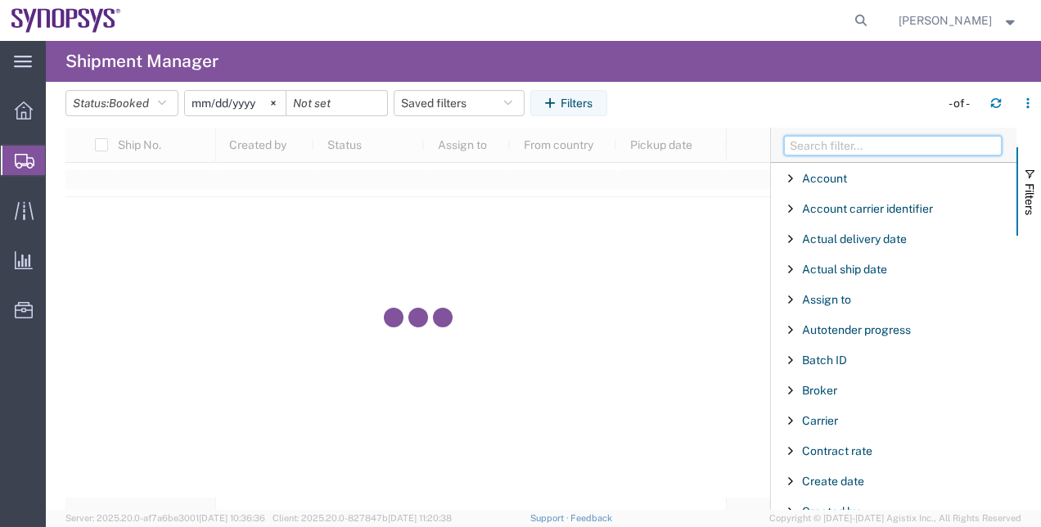
click at [879, 151] on input "Filter Columns Input" at bounding box center [893, 146] width 218 height 20
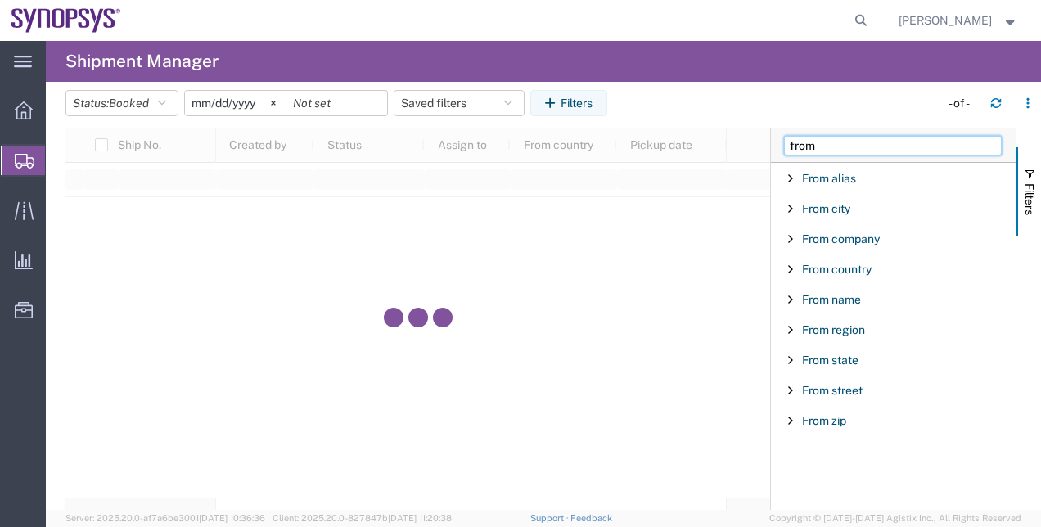
type input "from"
click at [825, 279] on div "From country" at bounding box center [894, 269] width 246 height 29
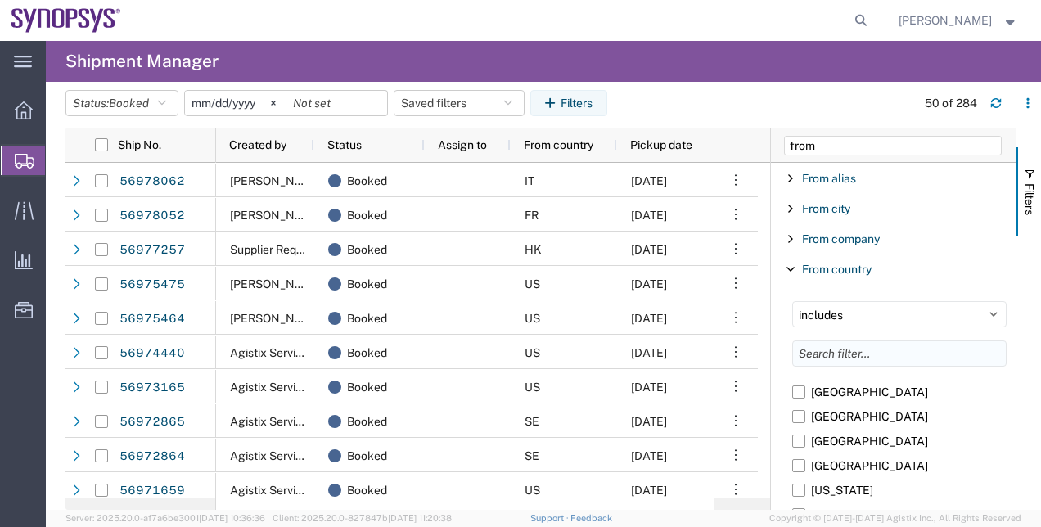
click at [827, 346] on input "Filter List 9 Filters" at bounding box center [900, 354] width 215 height 26
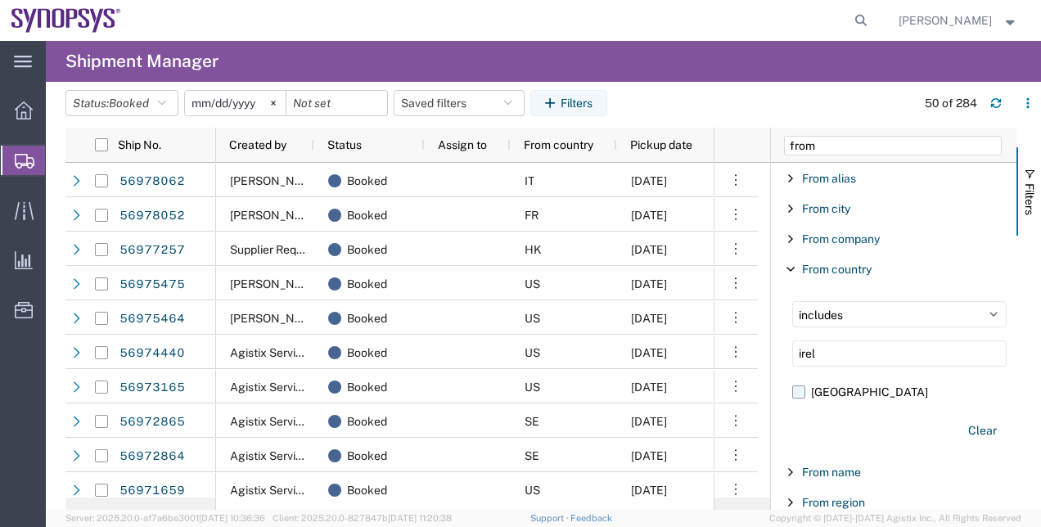
type input "irel"
click at [801, 388] on label "[GEOGRAPHIC_DATA]" at bounding box center [900, 392] width 215 height 25
click at [0, 0] on input "[GEOGRAPHIC_DATA]" at bounding box center [0, 0] width 0 height 0
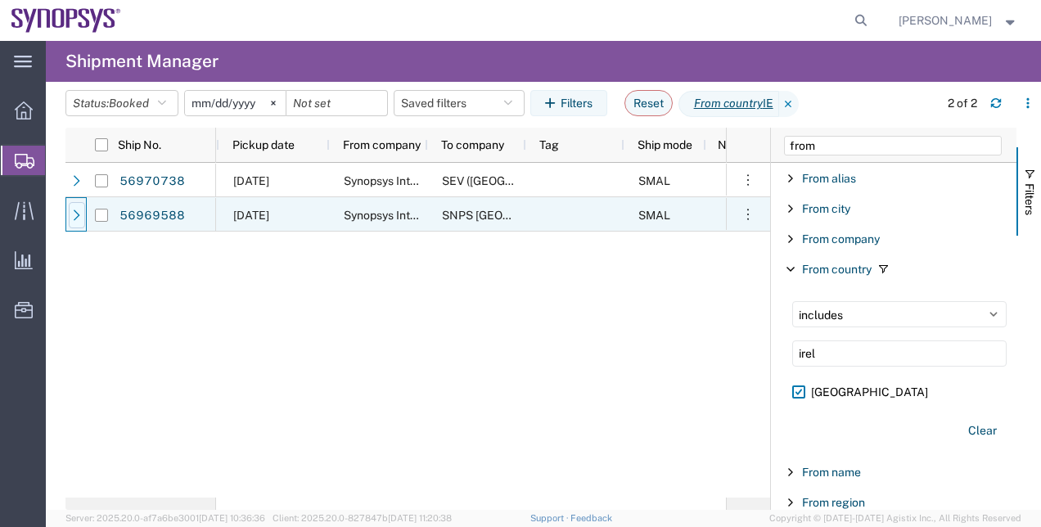
click at [80, 210] on icon at bounding box center [76, 215] width 11 height 11
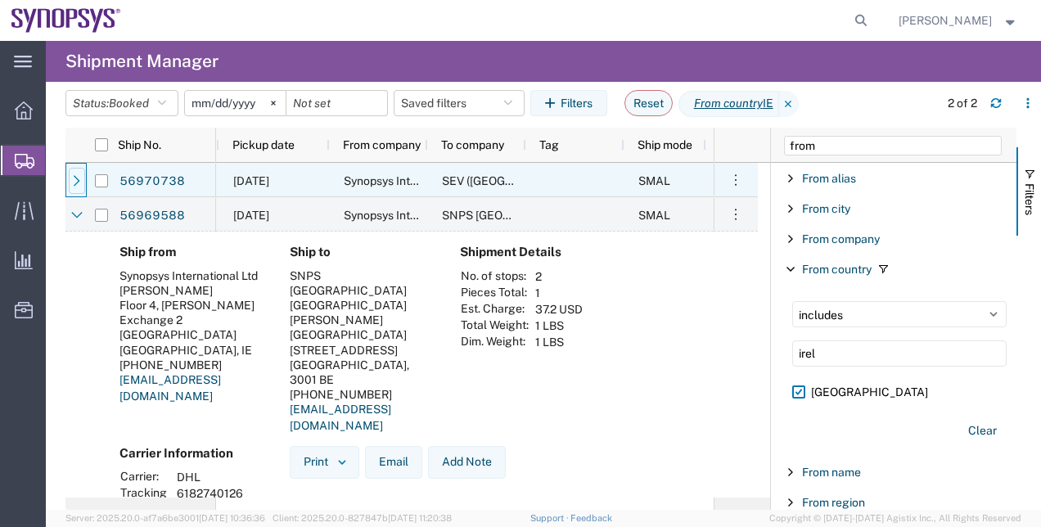
click at [81, 183] on icon at bounding box center [76, 180] width 11 height 11
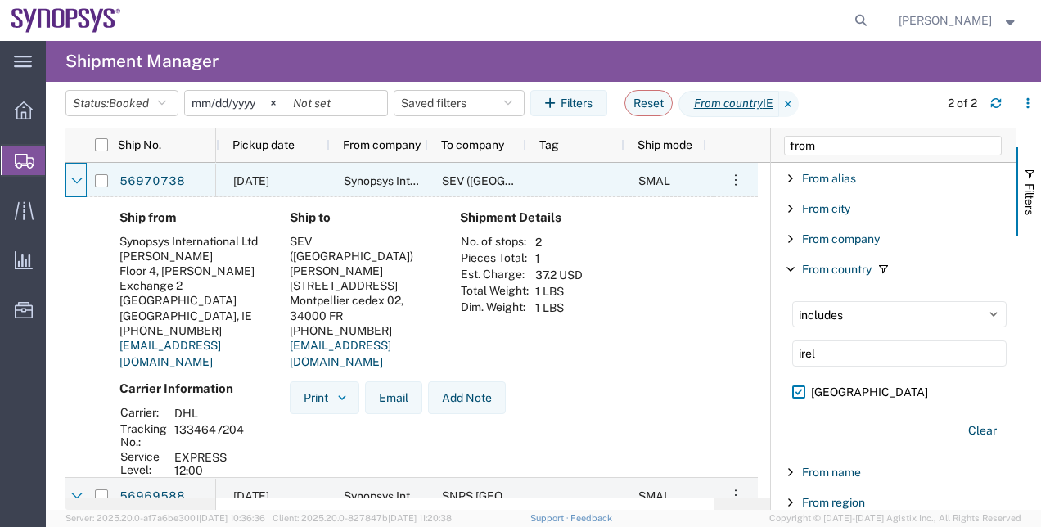
click at [81, 183] on icon at bounding box center [76, 180] width 11 height 11
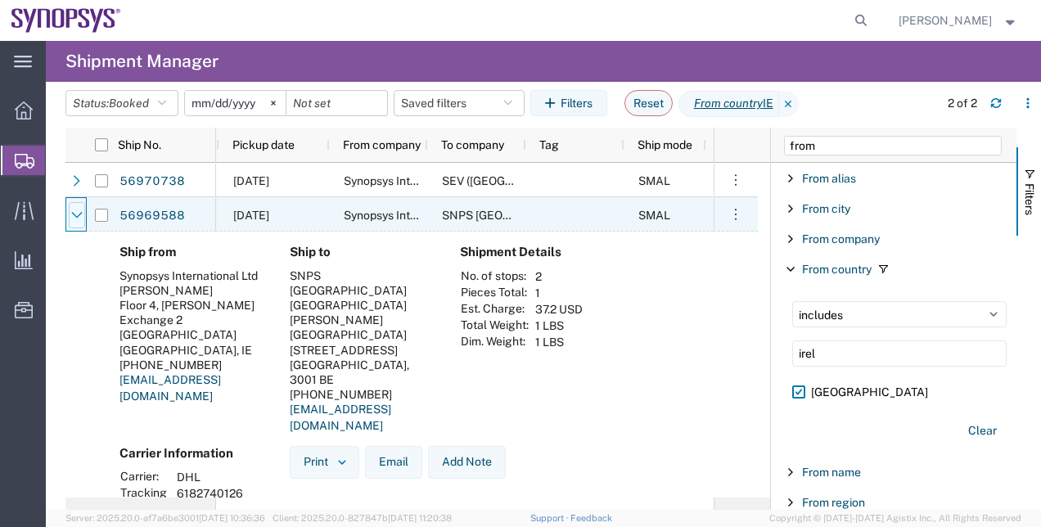
click at [81, 219] on icon at bounding box center [76, 215] width 11 height 11
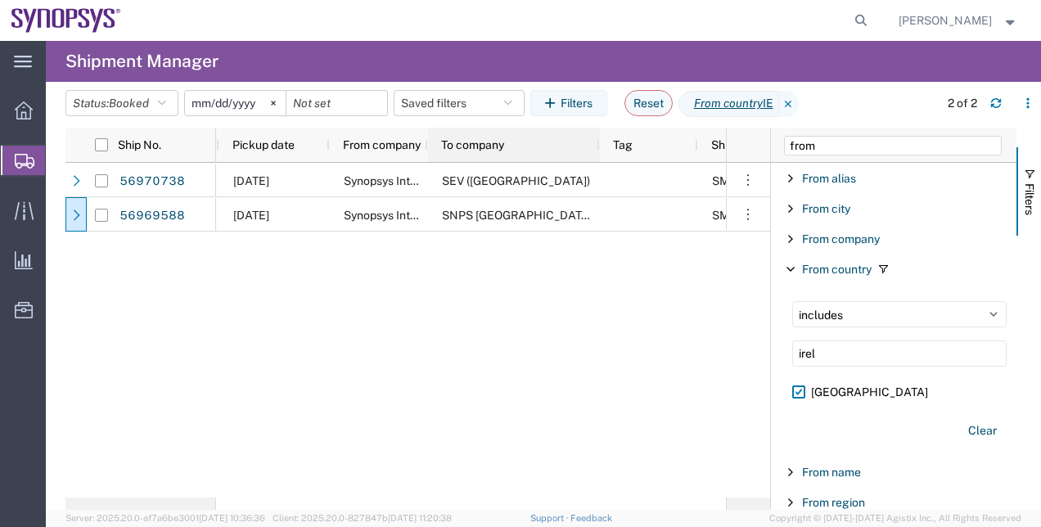
drag, startPoint x: 524, startPoint y: 150, endPoint x: 598, endPoint y: 148, distance: 73.7
click at [598, 148] on div at bounding box center [599, 145] width 7 height 34
